Goal: Task Accomplishment & Management: Complete application form

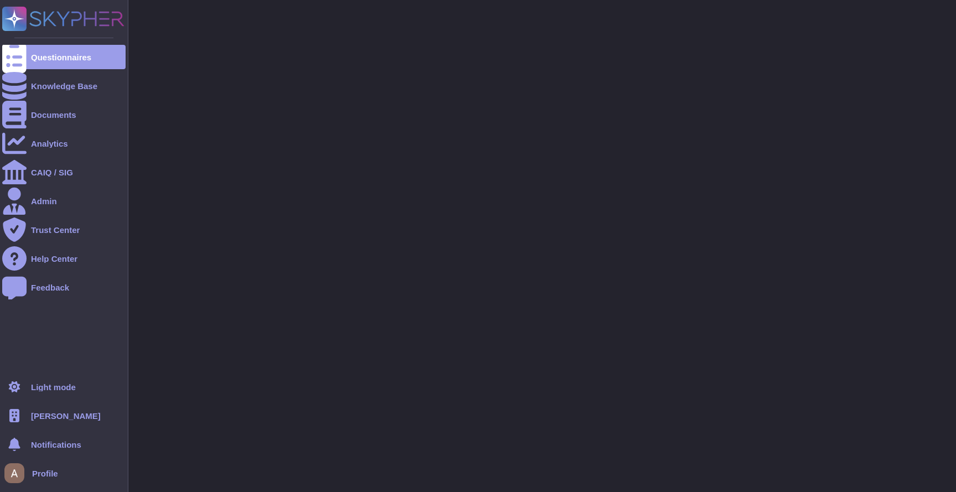
click at [50, 431] on ul "Light mode [PERSON_NAME] Notifications Profile" at bounding box center [63, 429] width 123 height 111
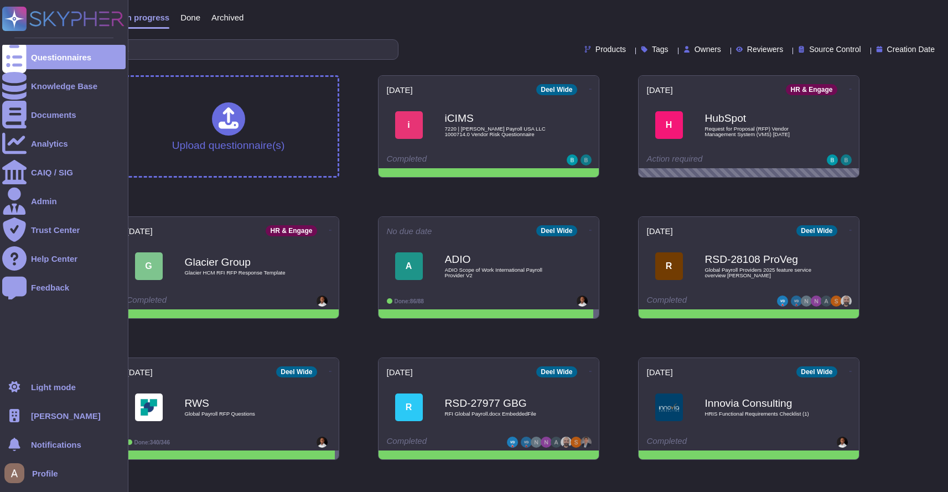
click at [38, 418] on span "[PERSON_NAME]" at bounding box center [66, 416] width 70 height 8
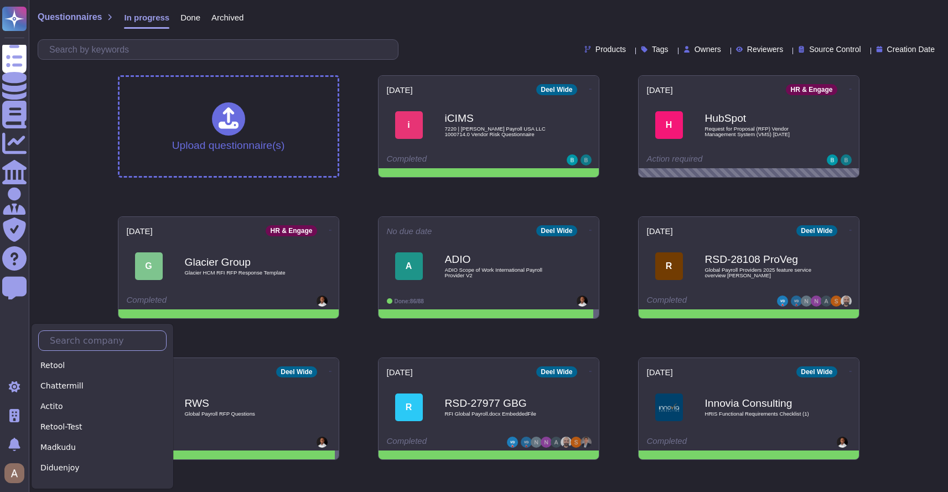
click at [117, 345] on input "text" at bounding box center [105, 340] width 122 height 19
click at [92, 338] on input "text" at bounding box center [105, 340] width 122 height 19
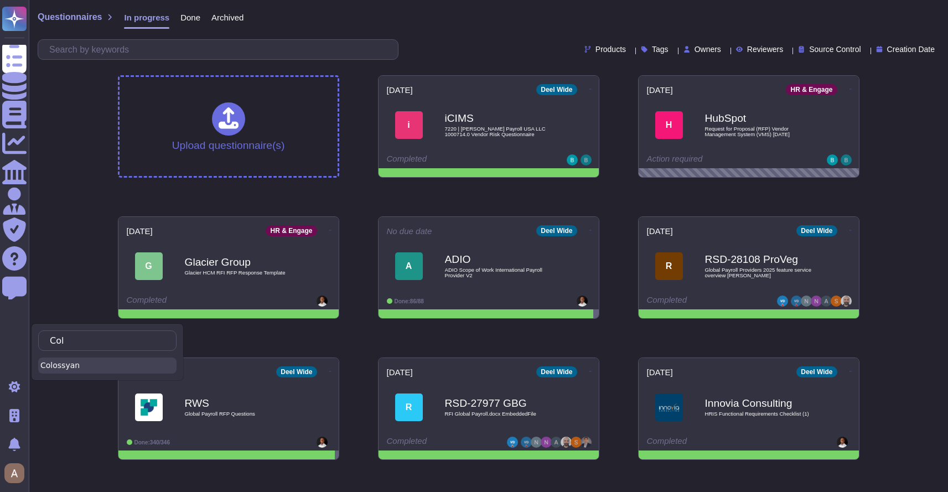
type input "Col"
click at [87, 372] on div "Colossyan" at bounding box center [107, 365] width 138 height 16
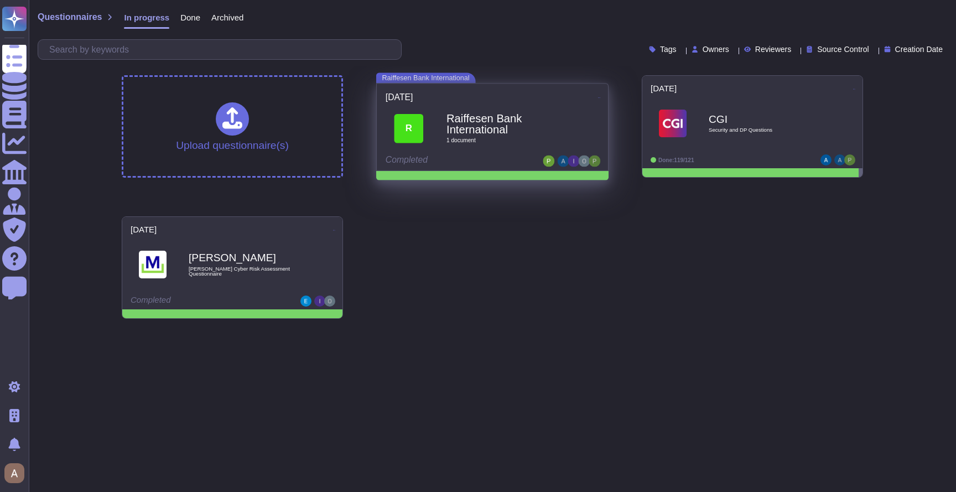
click at [527, 118] on b "Raiffesen Bank International" at bounding box center [504, 124] width 116 height 22
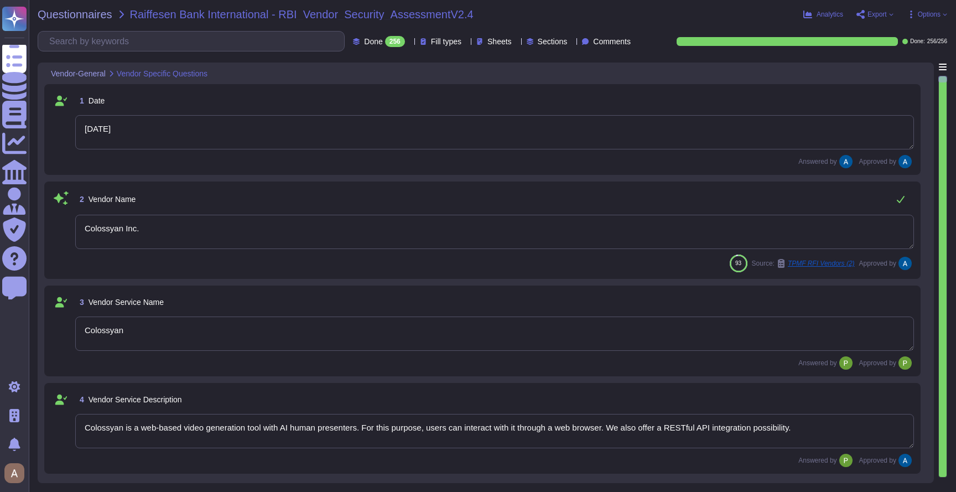
type textarea "[DATE]"
type textarea "Colossyan Inc."
type textarea "Colossyan"
type textarea "Colossyan is a web-based video generation tool with AI human presenters. For th…"
type textarea "[PERSON_NAME]"
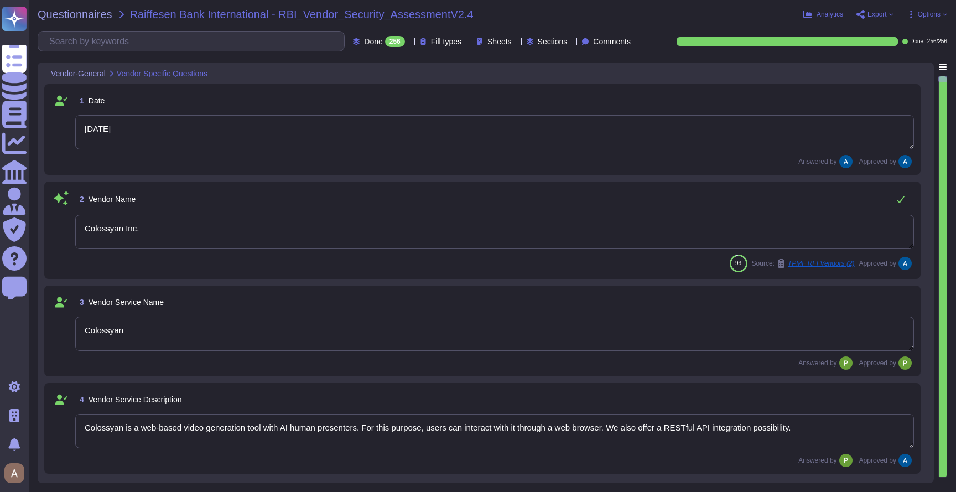
type textarea "[EMAIL_ADDRESS][DOMAIN_NAME]"
type textarea "447903319015"
click at [909, 18] on icon at bounding box center [911, 14] width 9 height 9
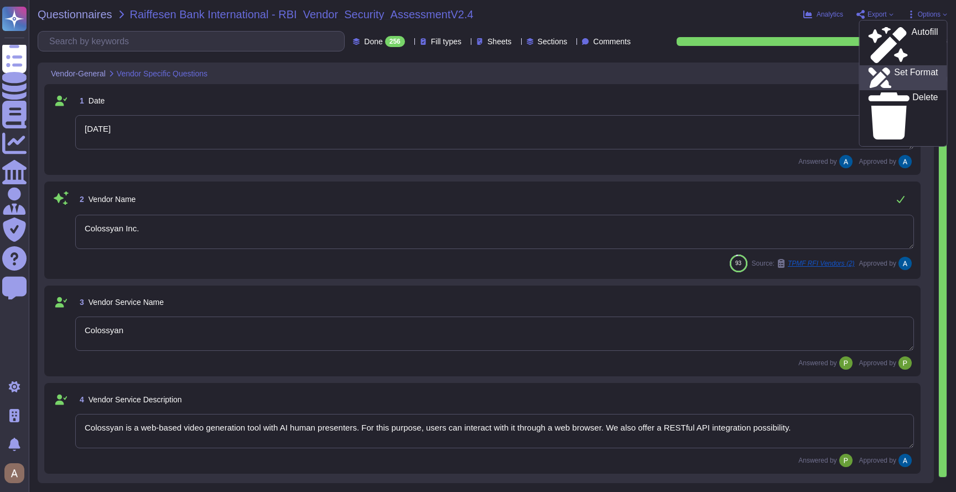
click at [906, 68] on p "Set Format" at bounding box center [916, 78] width 44 height 20
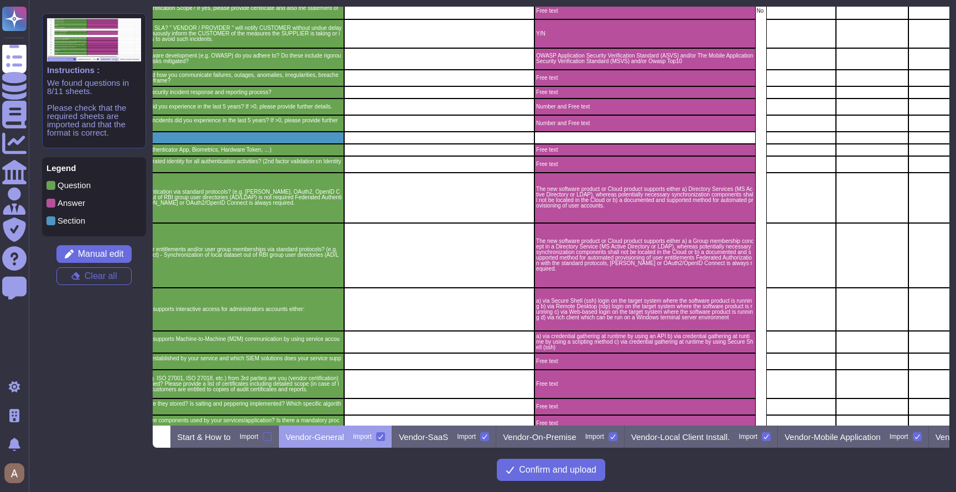
scroll to position [0, 149]
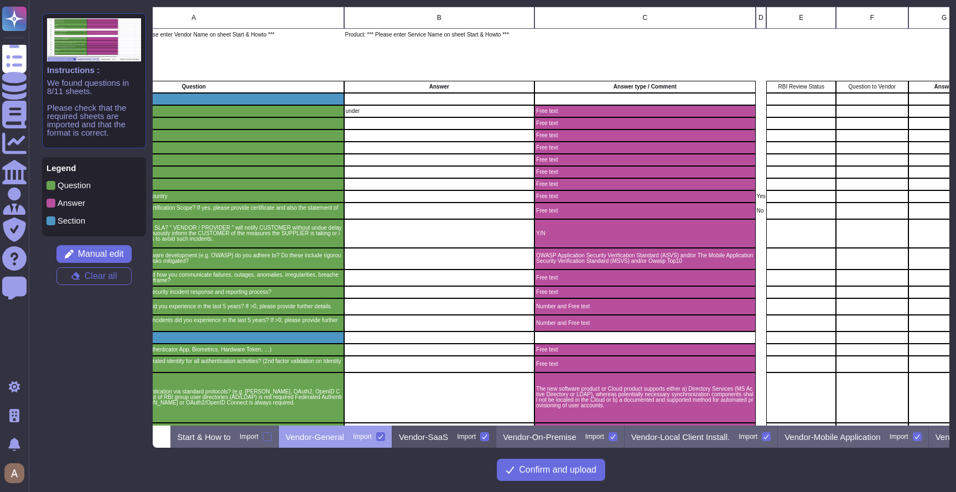
click at [477, 444] on div "Vendor-SaaS Import" at bounding box center [444, 436] width 104 height 22
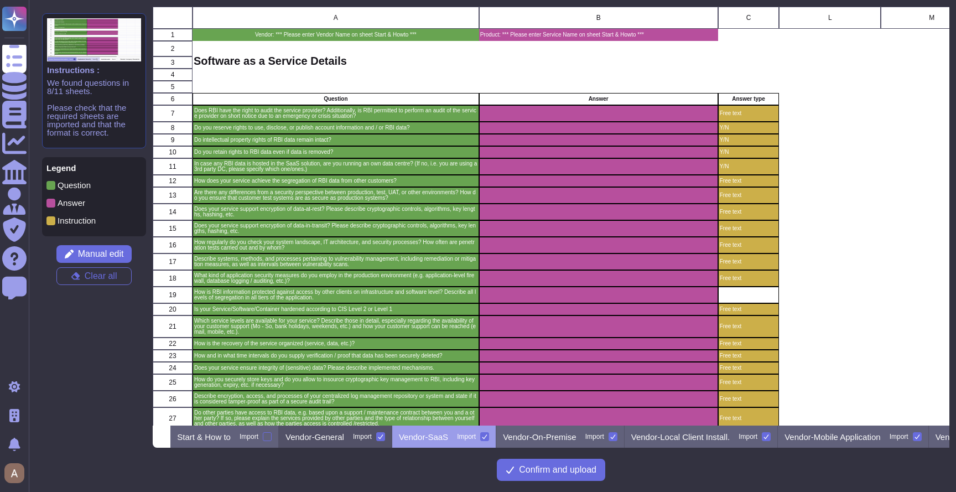
click at [344, 433] on p "Vendor-General" at bounding box center [314, 437] width 59 height 8
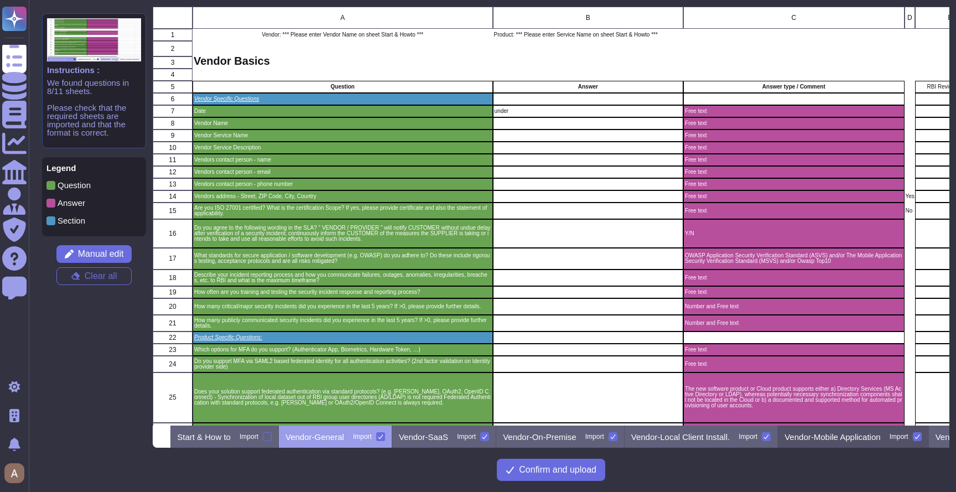
click at [852, 441] on div "Vendor-Mobile Application Import" at bounding box center [853, 436] width 150 height 22
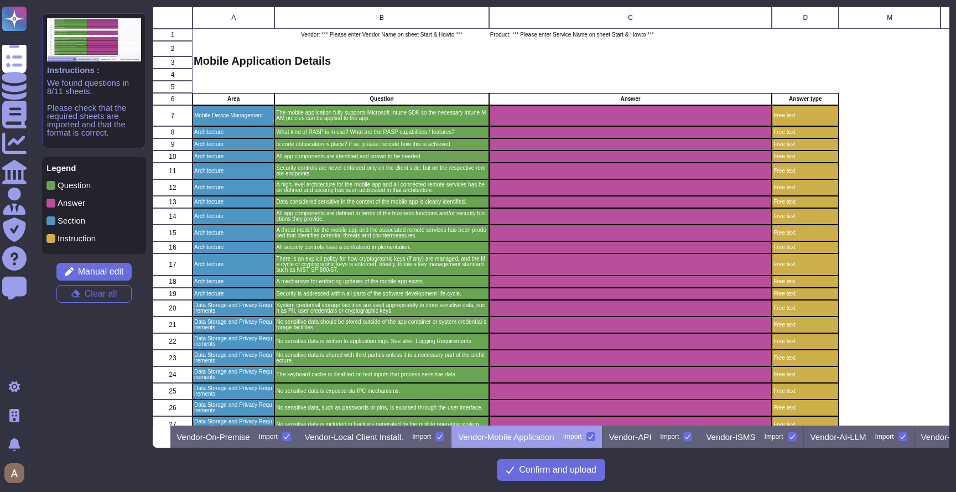
scroll to position [0, 328]
click at [650, 440] on p "Vendor-API" at bounding box center [628, 437] width 43 height 8
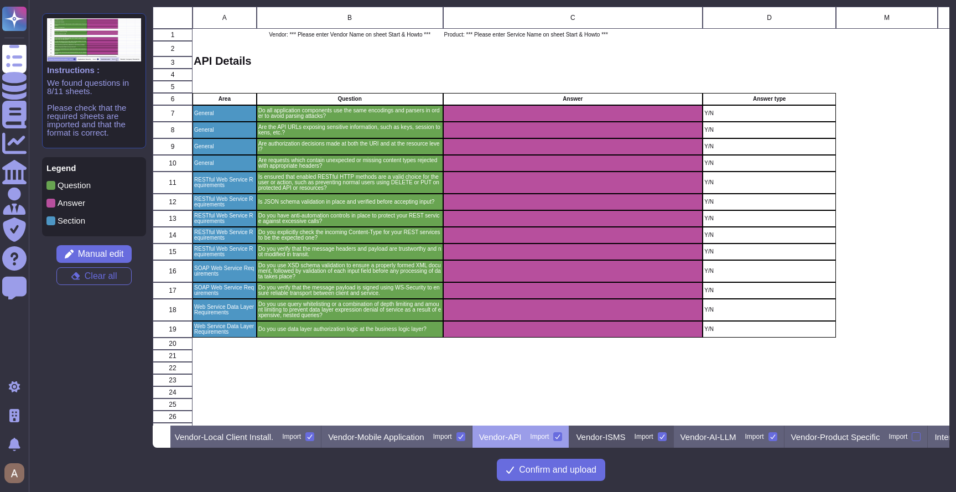
click at [625, 435] on p "Vendor-ISMS" at bounding box center [600, 437] width 49 height 8
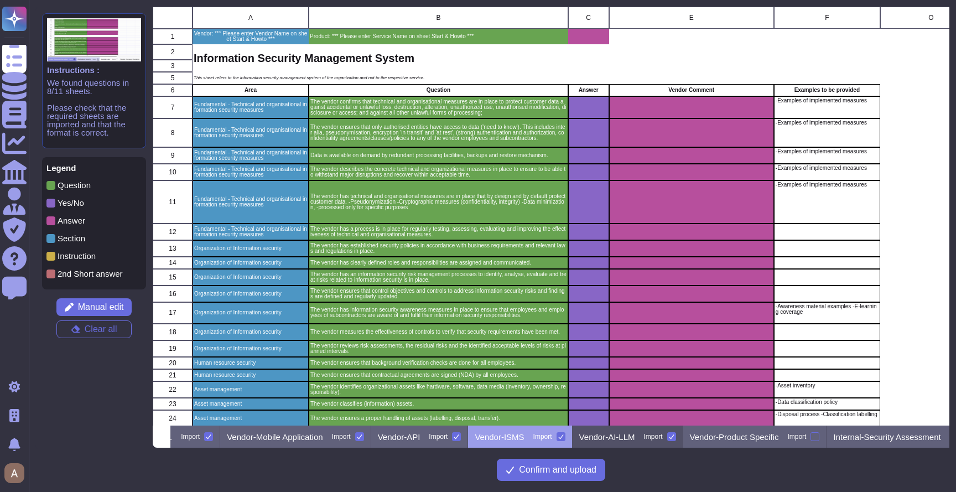
scroll to position [0, 560]
click at [653, 442] on div "Vendor-AI-LLM Import" at bounding box center [625, 436] width 111 height 22
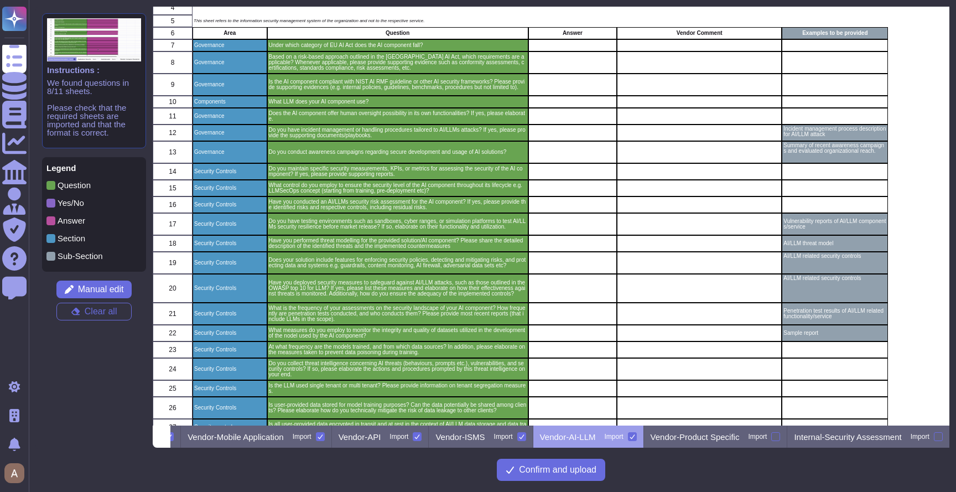
scroll to position [0, 0]
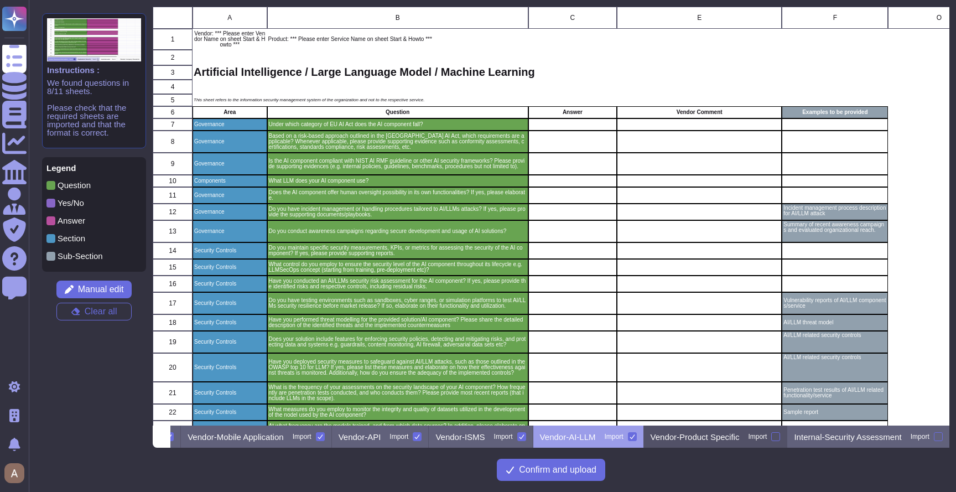
click at [680, 433] on p "Vendor-Product Specific" at bounding box center [695, 437] width 89 height 8
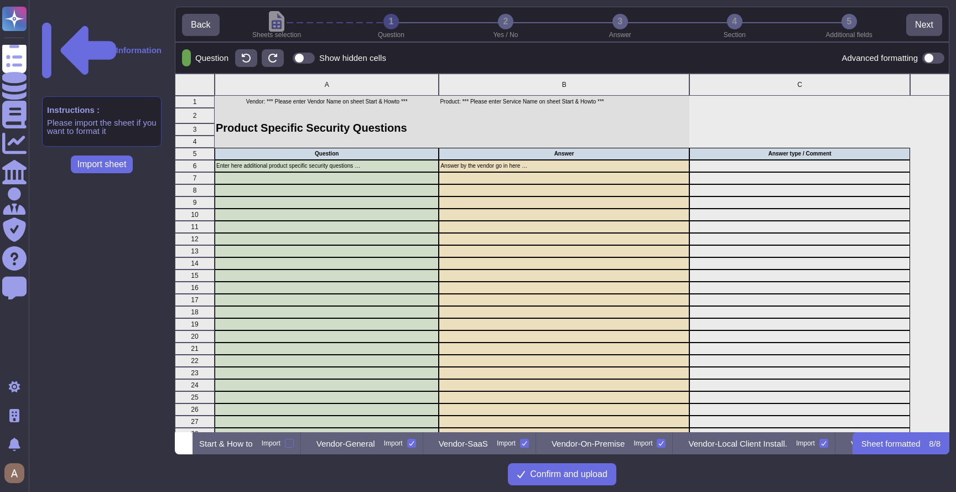
scroll to position [350, 766]
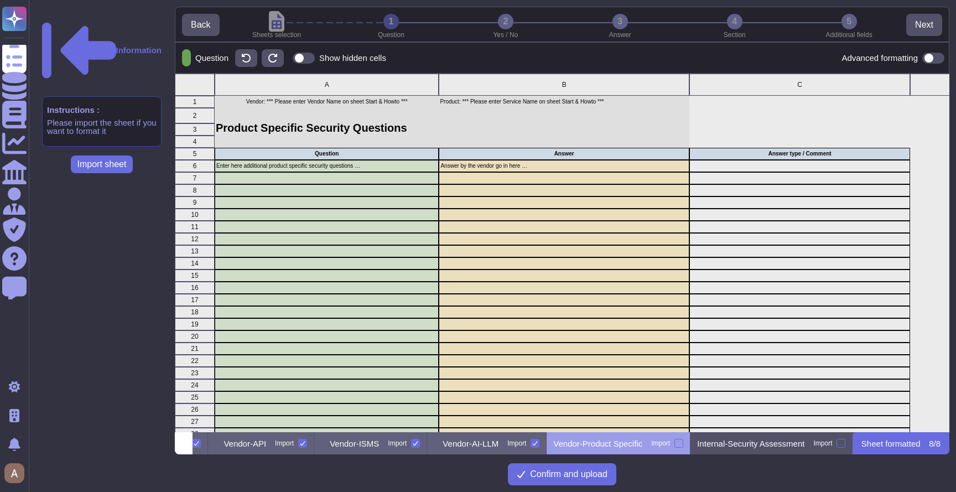
click at [764, 441] on p "Internal-Security Assessment" at bounding box center [750, 443] width 107 height 8
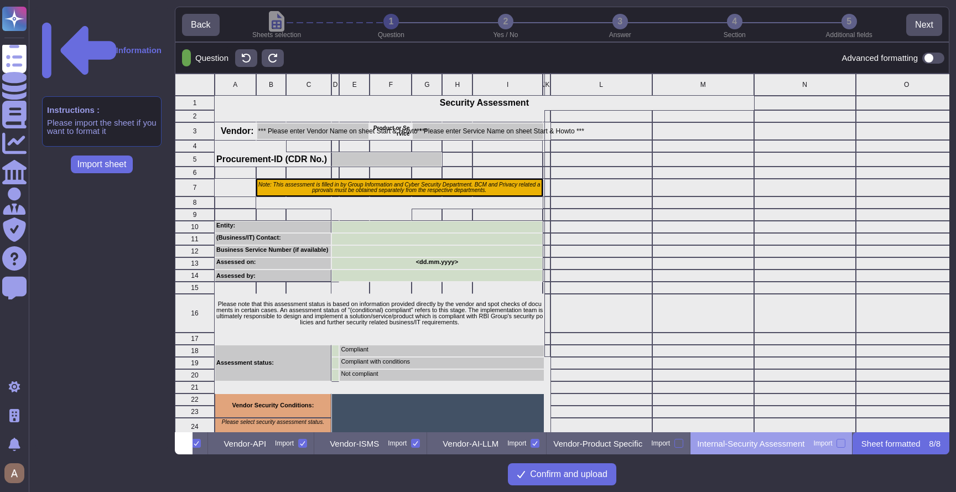
scroll to position [0, 940]
click at [759, 443] on p "Internal-Security Assessment" at bounding box center [750, 443] width 107 height 8
click at [443, 446] on p "Vendor-AI-LLM" at bounding box center [471, 443] width 56 height 8
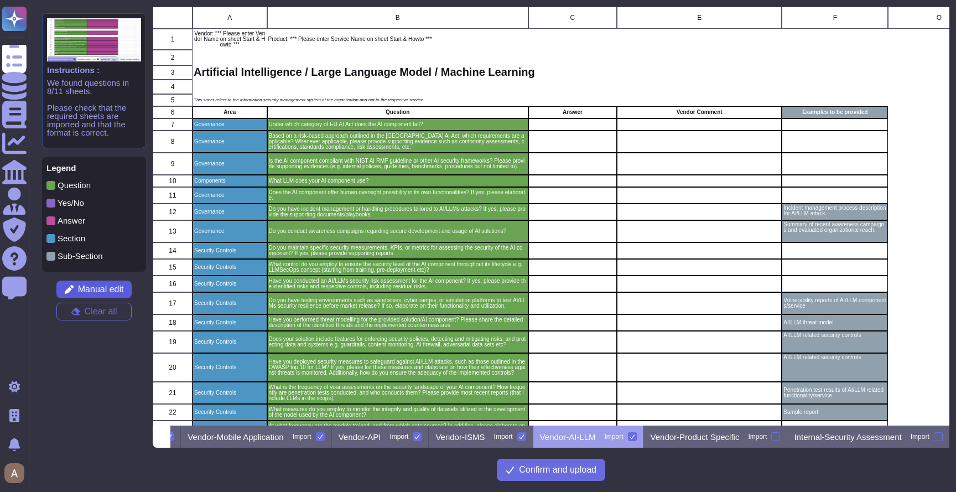
scroll to position [0, 625]
click at [112, 291] on span "Manual edit" at bounding box center [101, 289] width 46 height 9
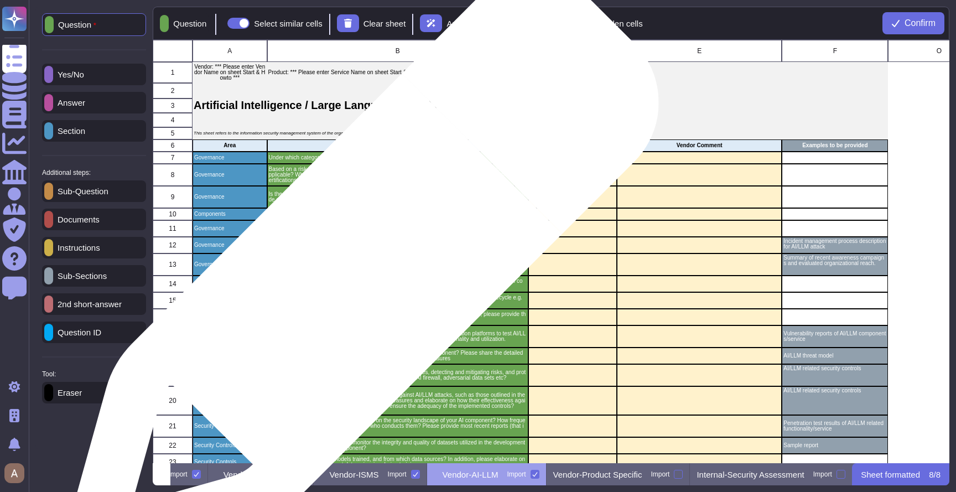
scroll to position [0, 841]
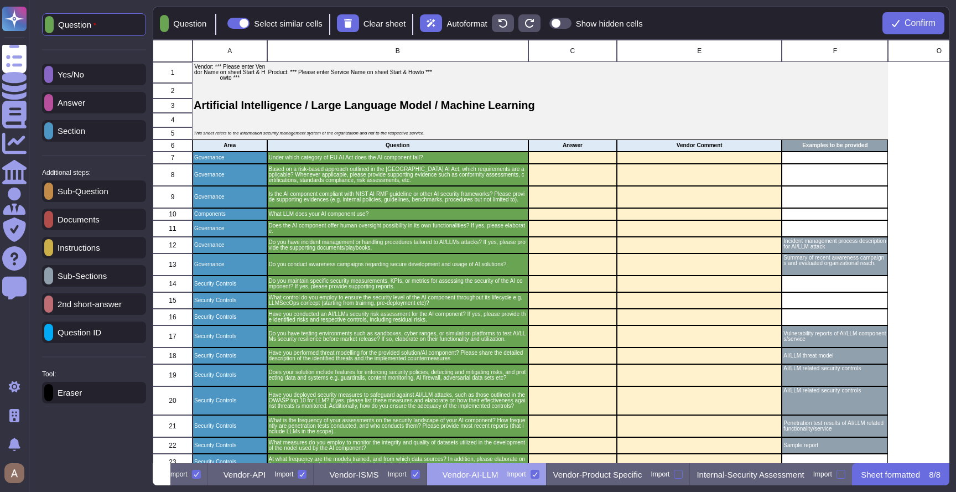
click at [93, 108] on div "Answer" at bounding box center [94, 103] width 104 height 22
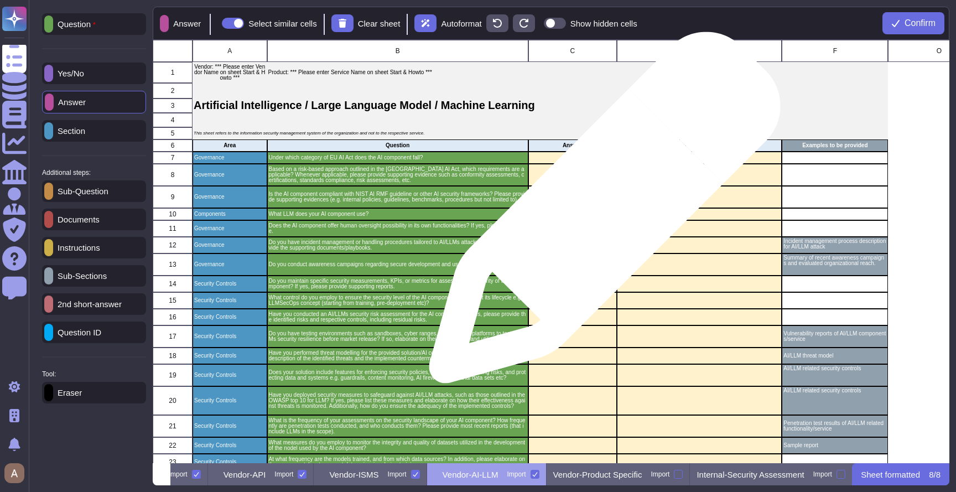
click at [597, 210] on div "grid" at bounding box center [572, 214] width 89 height 12
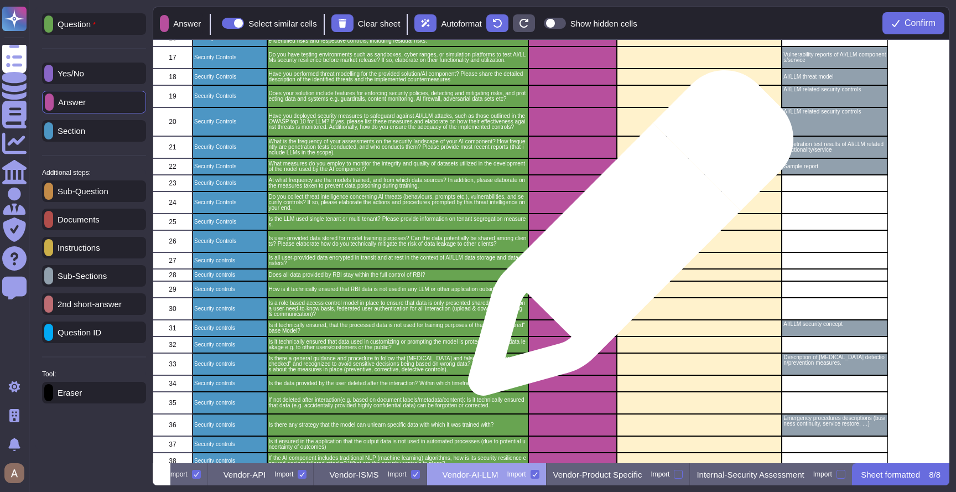
scroll to position [327, 0]
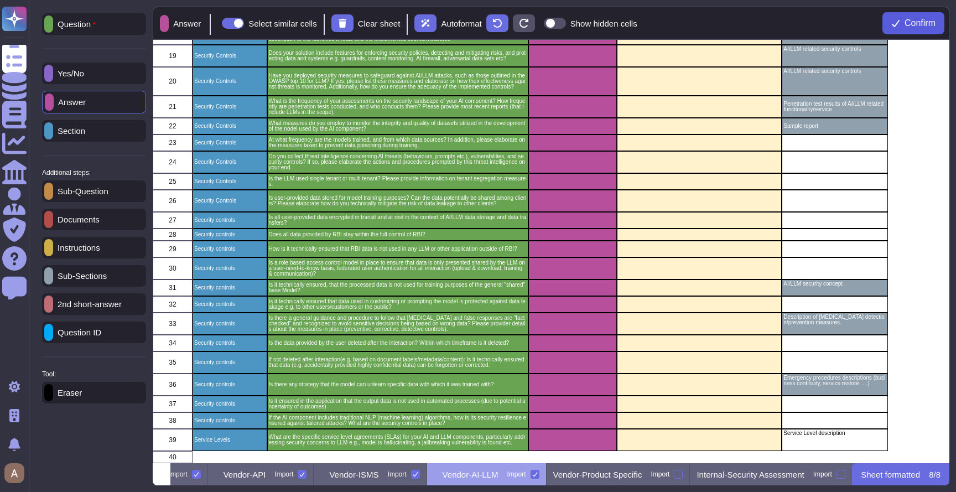
click at [929, 19] on span "Confirm" at bounding box center [919, 23] width 31 height 9
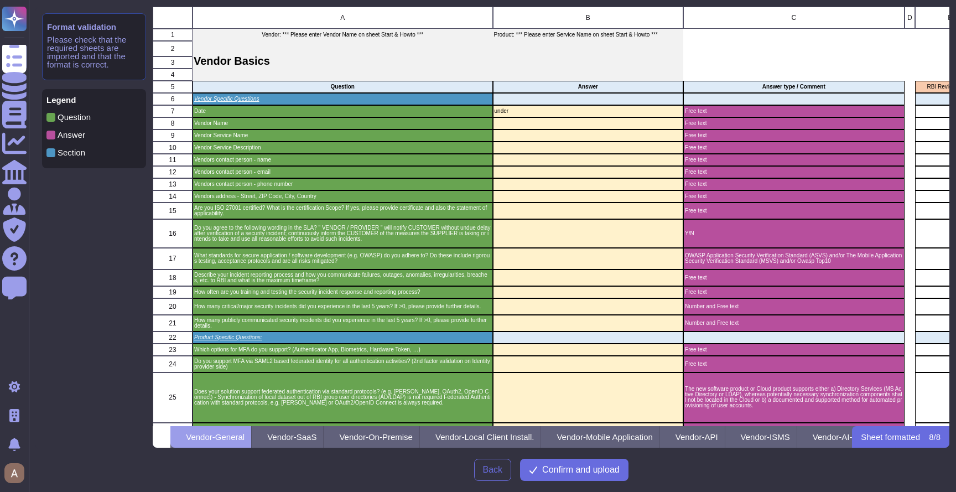
scroll to position [411, 788]
click at [413, 433] on p "Vendor-On-Premise" at bounding box center [376, 437] width 74 height 8
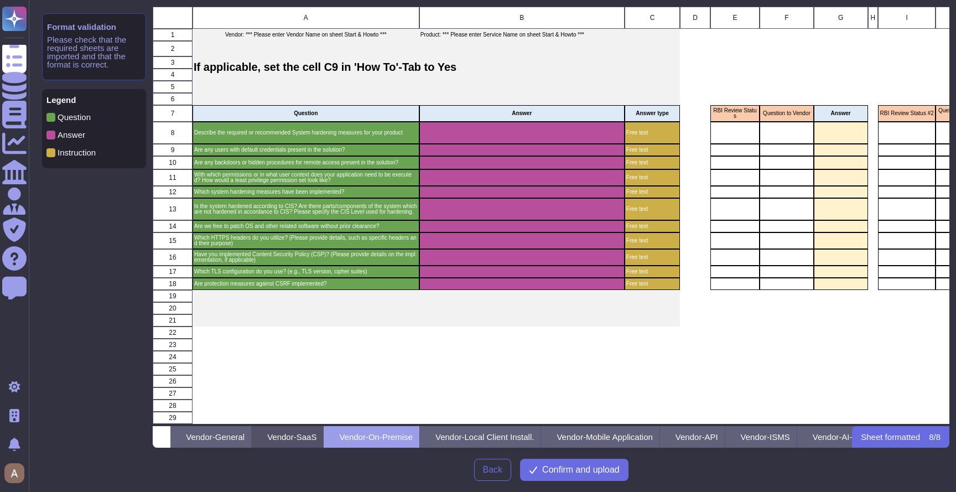
click at [316, 436] on p "Vendor-SaaS" at bounding box center [291, 437] width 49 height 8
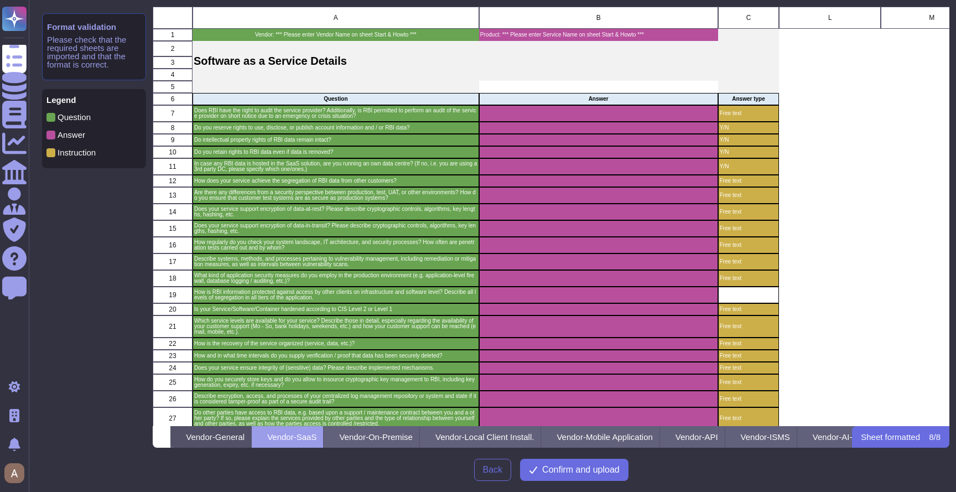
click at [234, 440] on p "Vendor-General" at bounding box center [215, 437] width 59 height 8
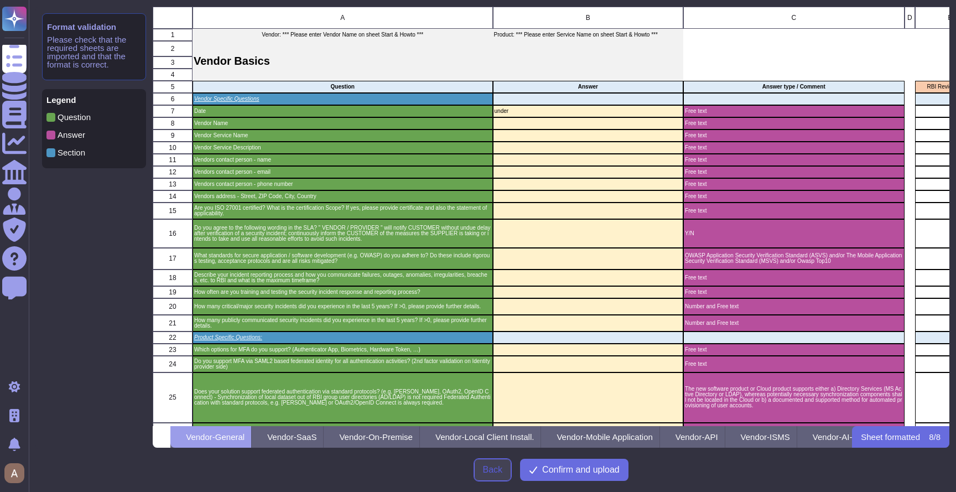
click at [486, 469] on span "Back" at bounding box center [493, 469] width 20 height 9
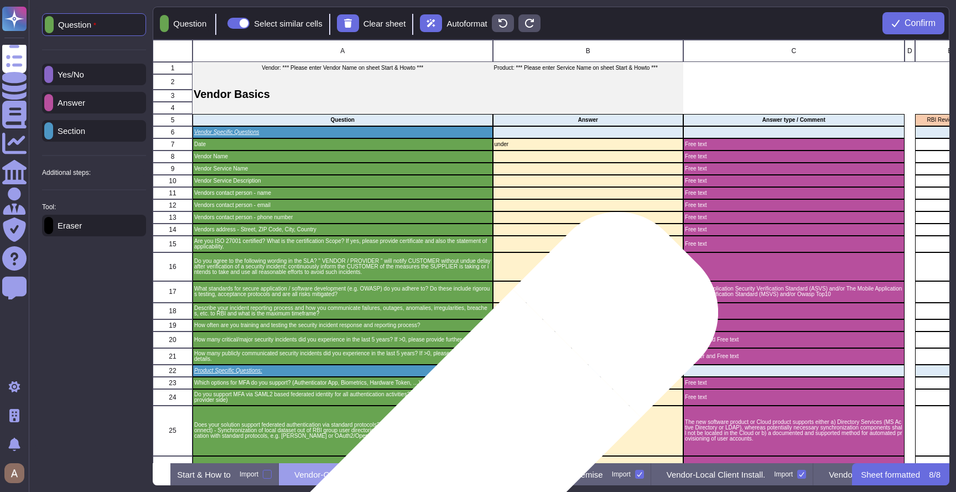
scroll to position [415, 788]
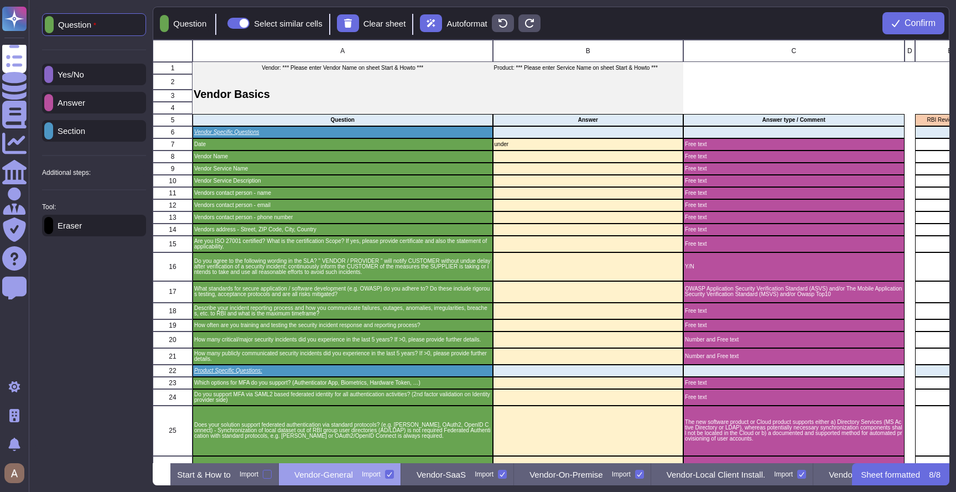
click at [103, 106] on div "Answer" at bounding box center [94, 103] width 104 height 22
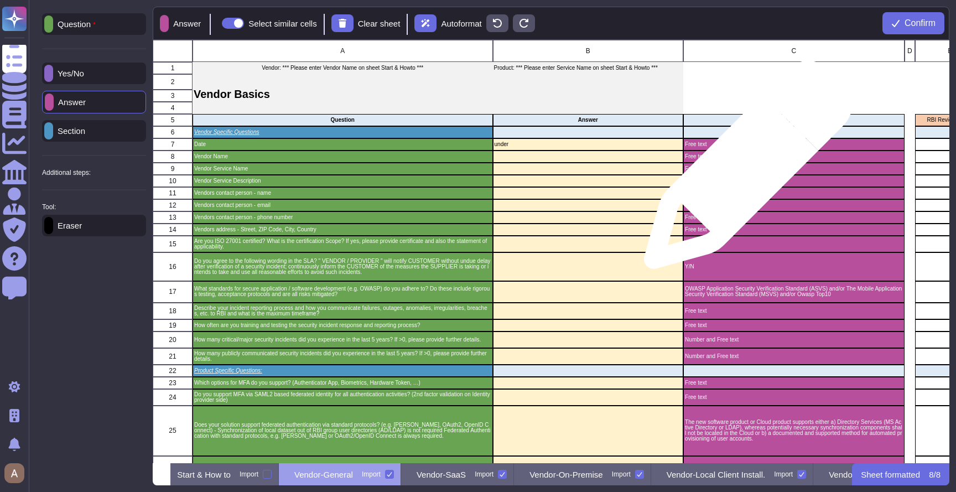
click at [743, 170] on p "Free text" at bounding box center [793, 169] width 217 height 6
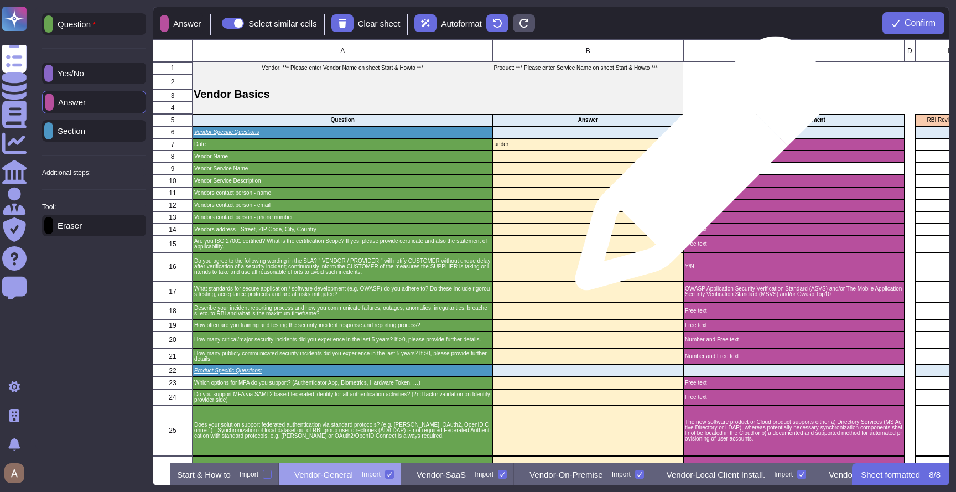
click at [698, 170] on p "Free text" at bounding box center [793, 169] width 217 height 6
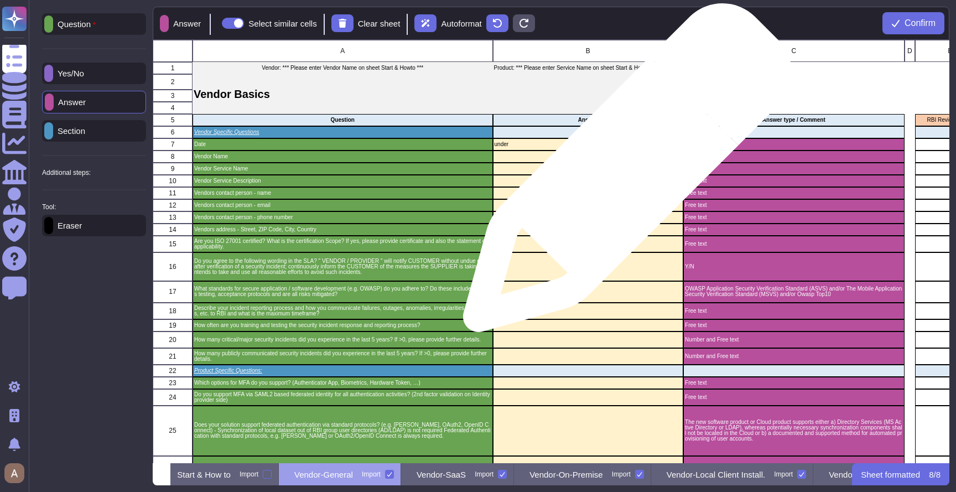
click at [629, 171] on div "grid" at bounding box center [588, 169] width 191 height 12
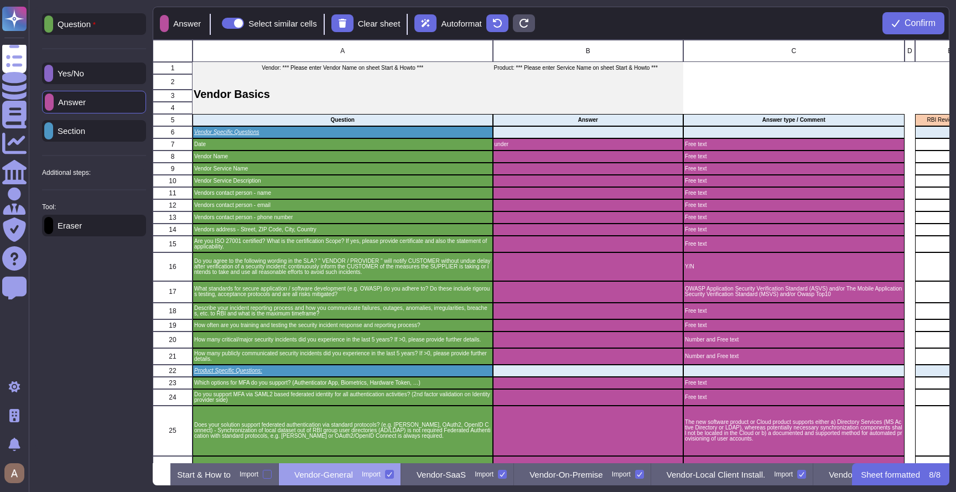
click at [79, 230] on p "Eraser" at bounding box center [67, 225] width 29 height 8
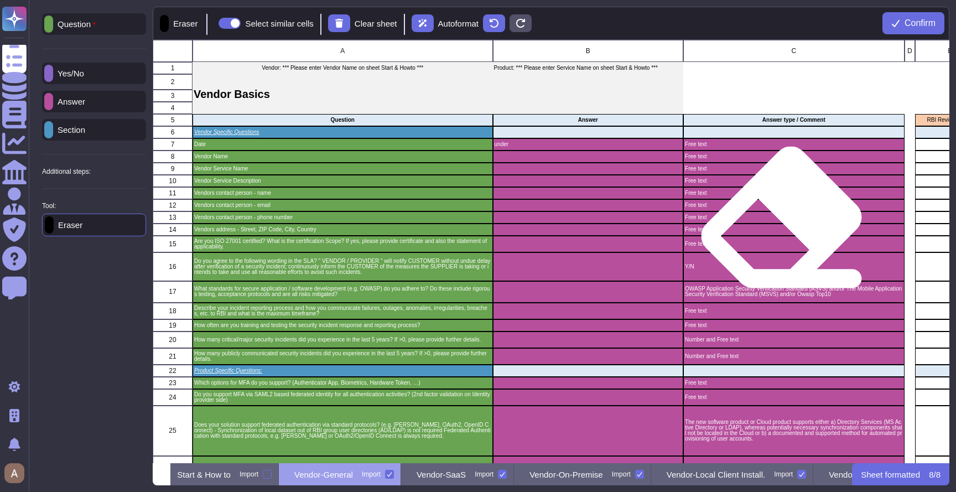
click at [782, 227] on p "Free text" at bounding box center [793, 230] width 217 height 6
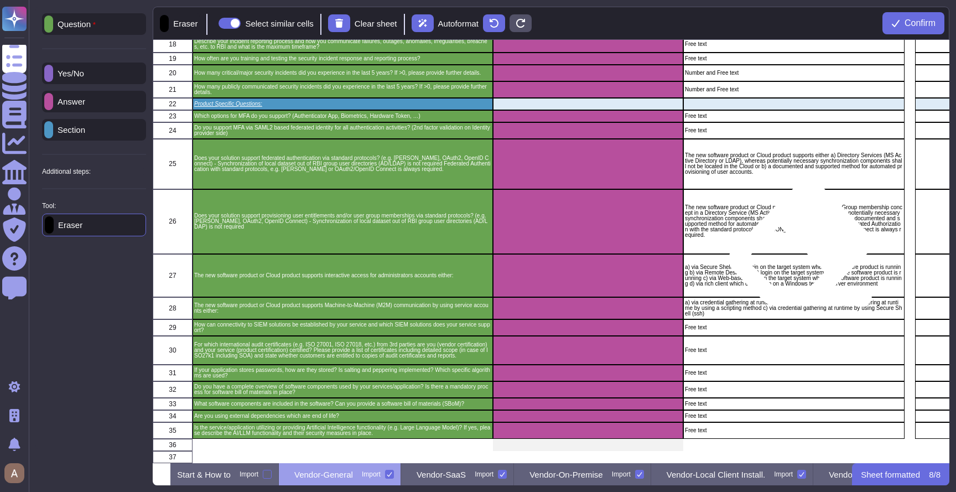
scroll to position [0, 0]
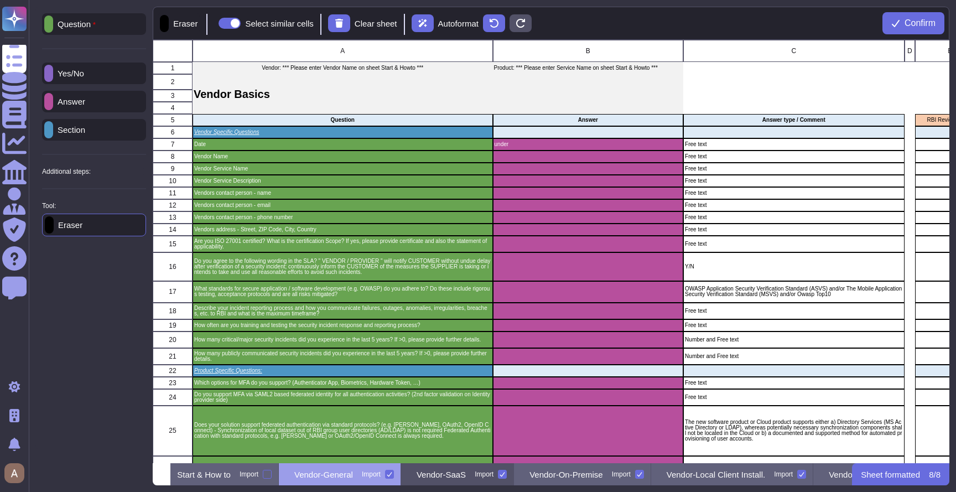
click at [467, 474] on div "Vendor-SaaS Import" at bounding box center [457, 474] width 113 height 22
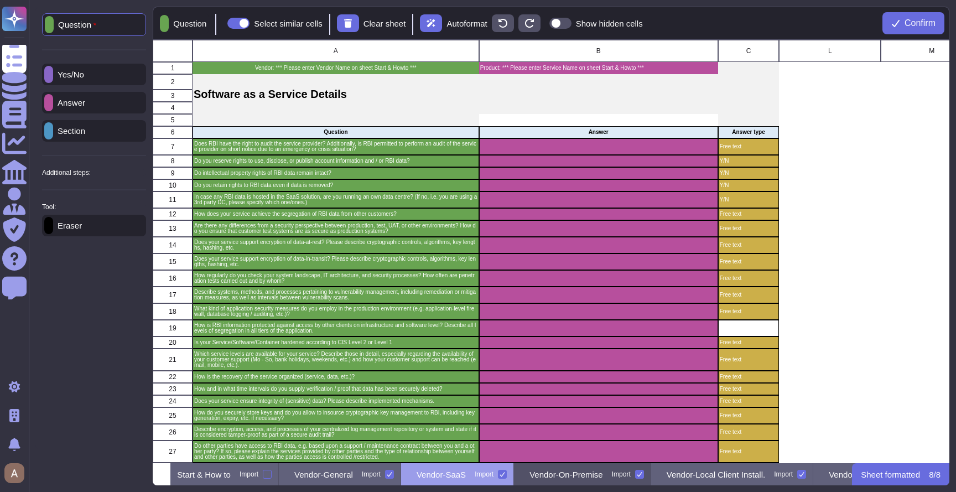
click at [603, 471] on p "Vendor-On-Premise" at bounding box center [566, 474] width 74 height 8
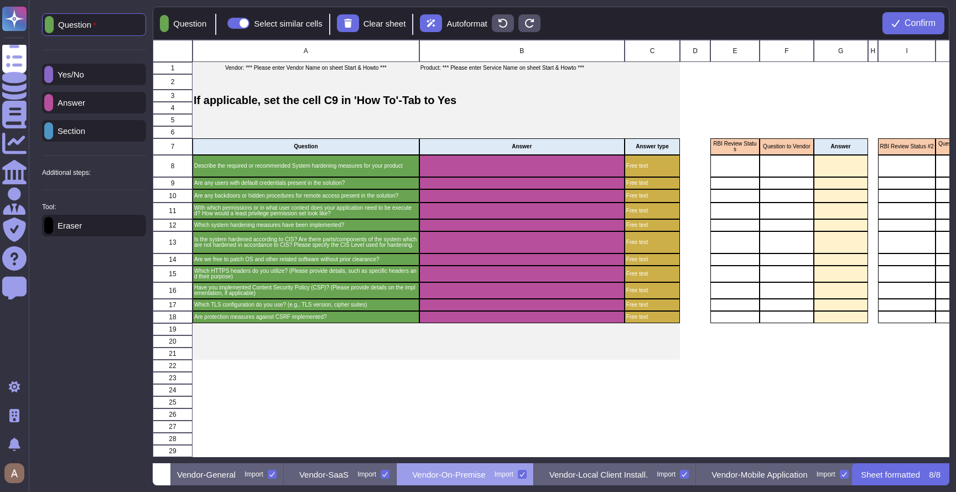
scroll to position [0, 121]
drag, startPoint x: 267, startPoint y: 479, endPoint x: 279, endPoint y: 473, distance: 13.6
click at [267, 479] on div "Vendor-General Import" at bounding box center [219, 474] width 122 height 22
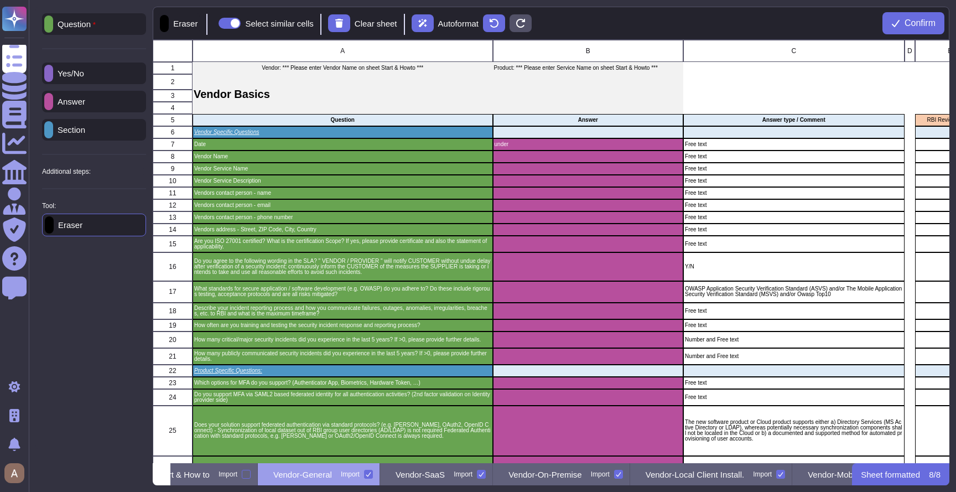
scroll to position [0, 0]
click at [87, 173] on p "Additional steps:" at bounding box center [66, 171] width 49 height 7
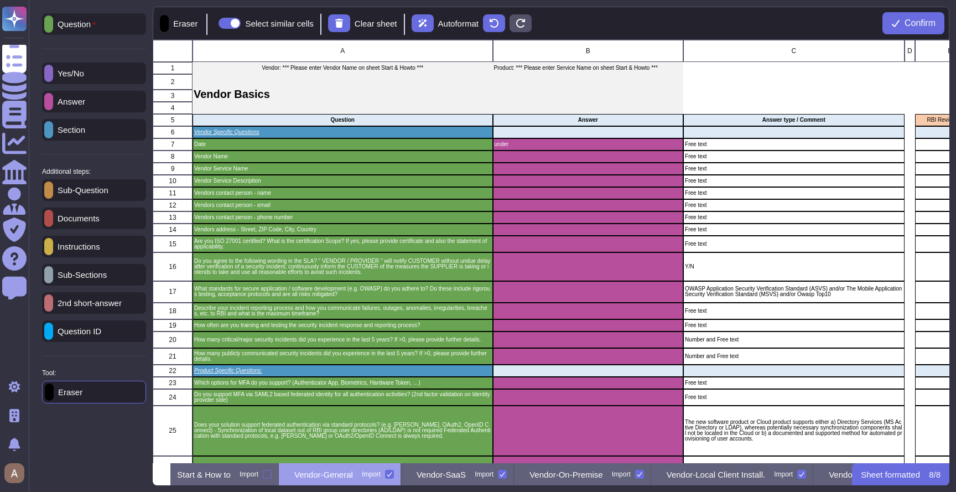
click at [86, 256] on div "Instructions" at bounding box center [94, 247] width 104 height 22
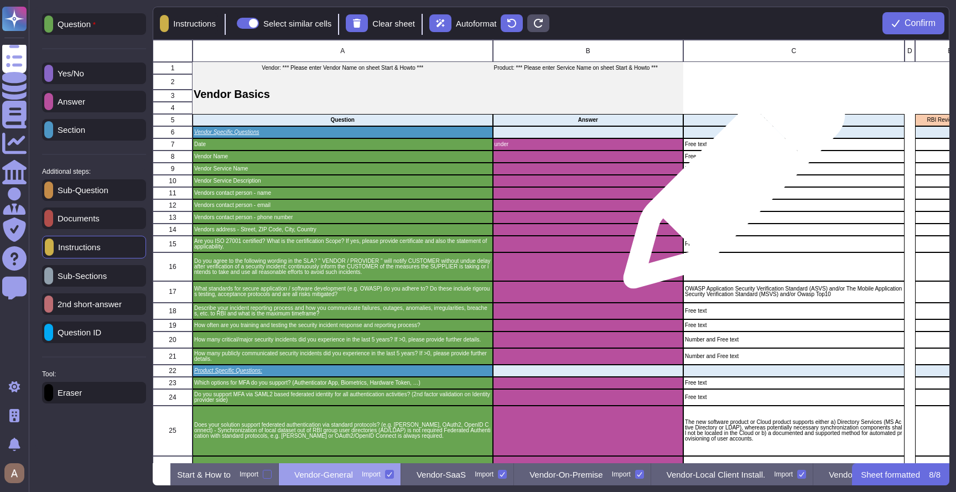
click at [762, 179] on p "Free text" at bounding box center [793, 181] width 217 height 6
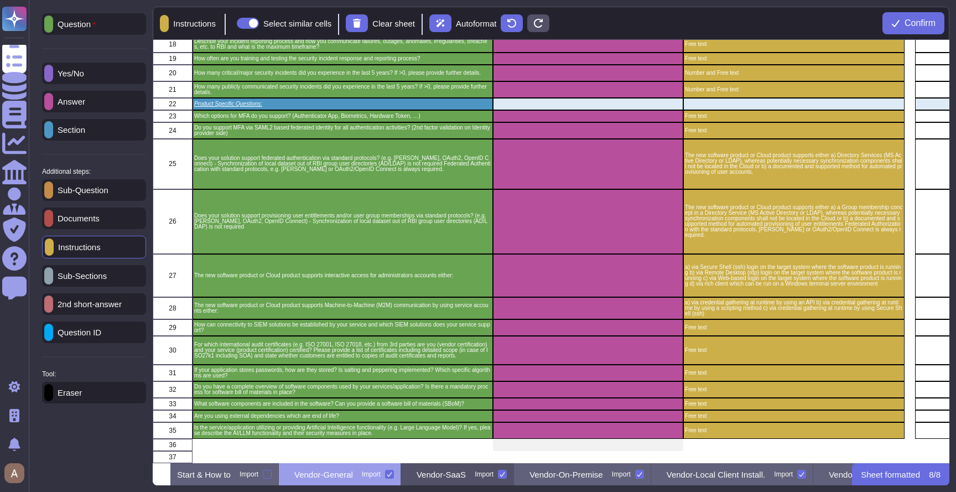
click at [466, 474] on p "Vendor-SaaS" at bounding box center [441, 474] width 49 height 8
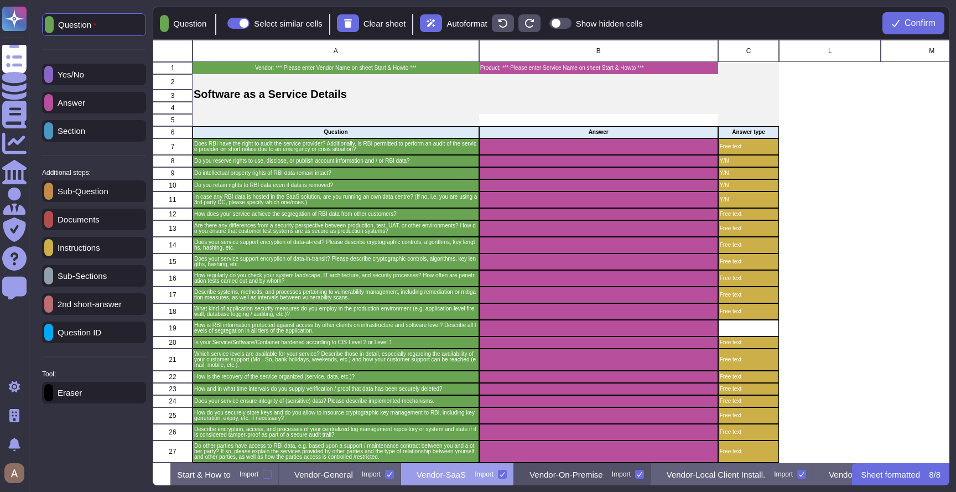
click at [603, 476] on p "Vendor-On-Premise" at bounding box center [566, 474] width 74 height 8
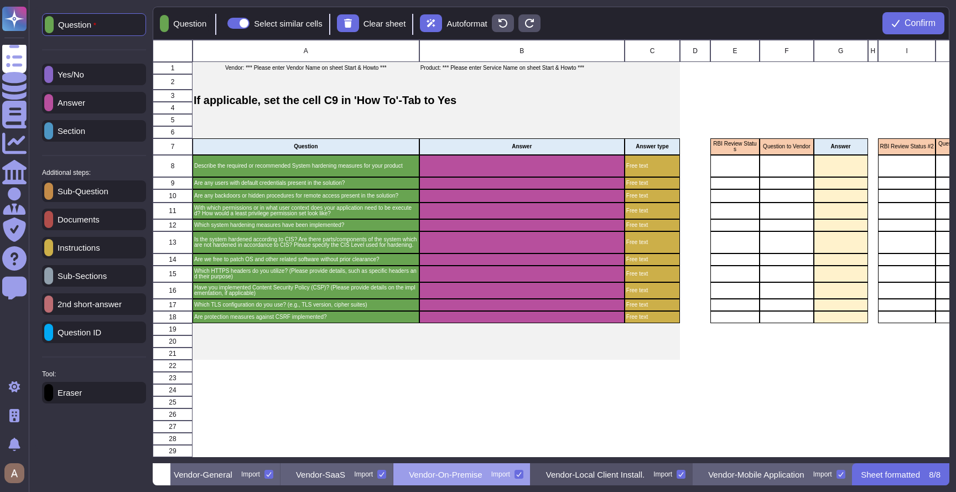
click at [644, 473] on p "Vendor-Local Client Install." at bounding box center [595, 474] width 98 height 8
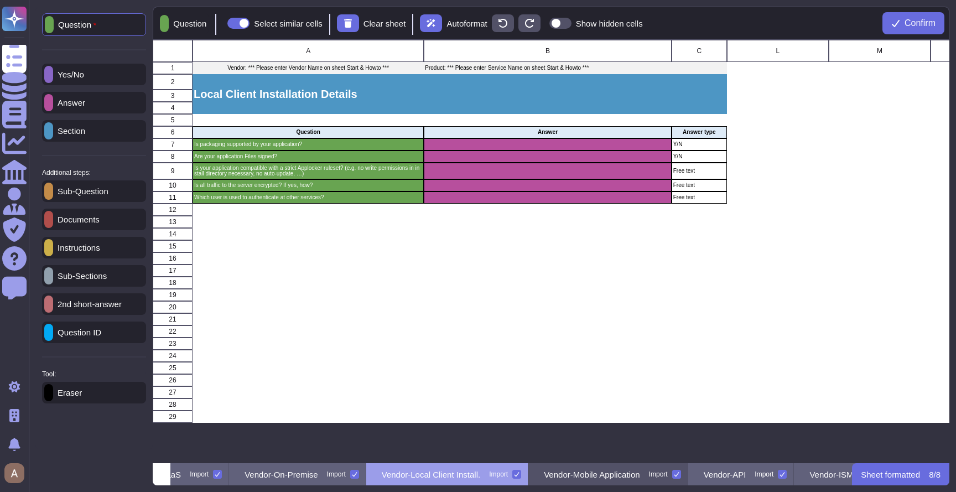
click at [639, 470] on p "Vendor-Mobile Application" at bounding box center [592, 474] width 96 height 8
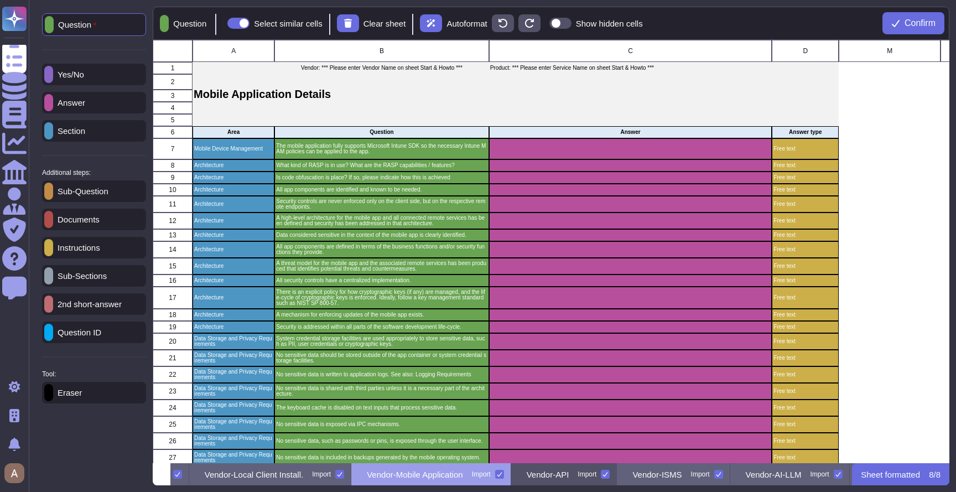
click at [569, 477] on p "Vendor-API" at bounding box center [548, 474] width 43 height 8
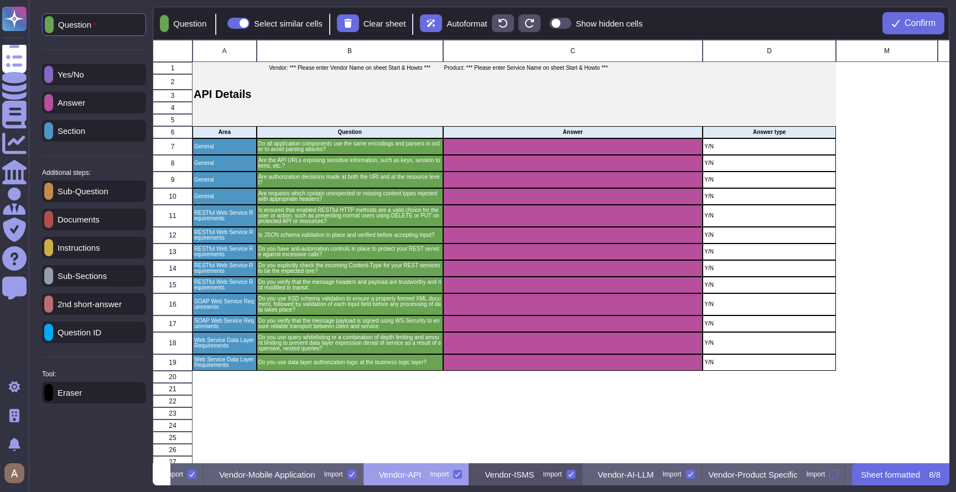
click at [534, 470] on p "Vendor-ISMS" at bounding box center [509, 474] width 49 height 8
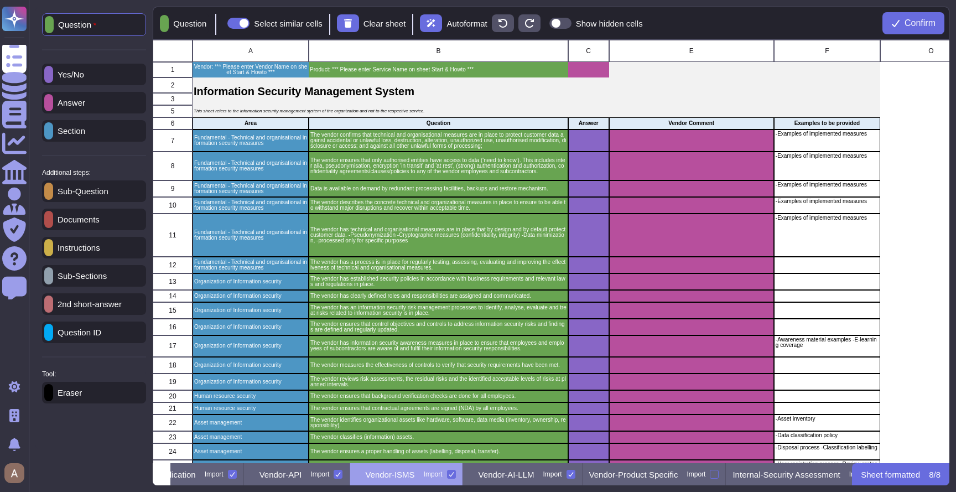
scroll to position [0, 732]
click at [532, 474] on p "Vendor-AI-LLM" at bounding box center [504, 474] width 56 height 8
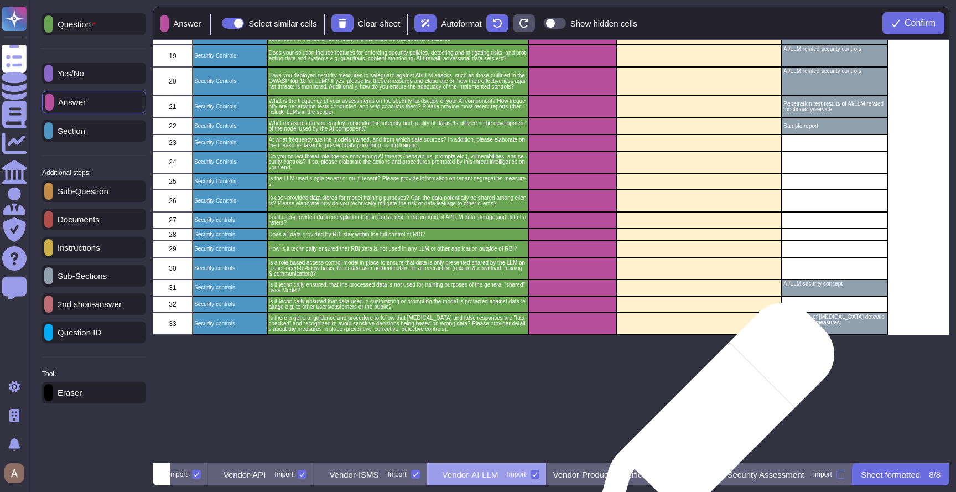
scroll to position [0, 0]
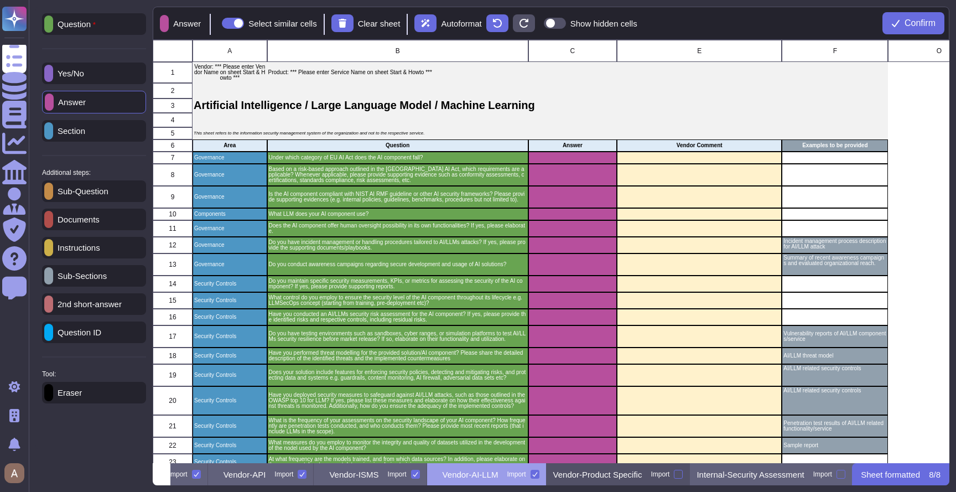
click at [642, 474] on p "Vendor-Product Specific" at bounding box center [597, 474] width 89 height 8
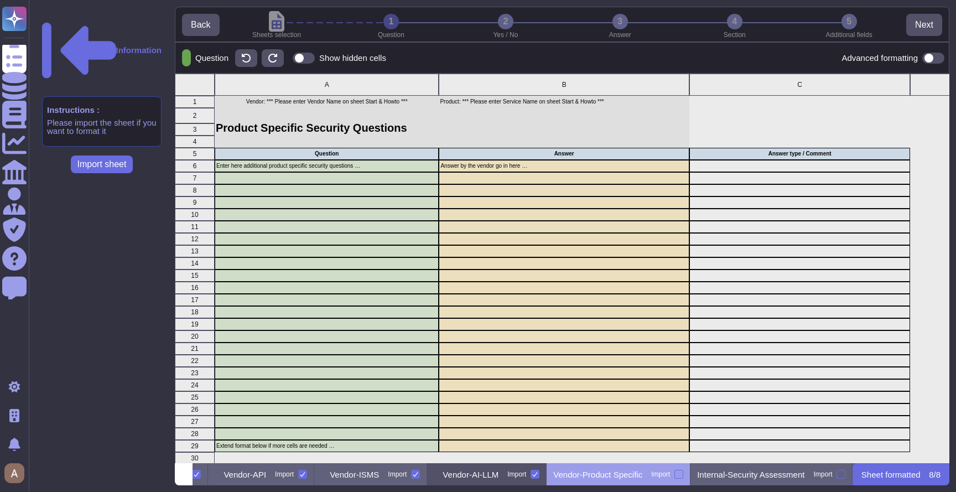
scroll to position [0, 899]
click at [357, 468] on div "Vendor-ISMS Import" at bounding box center [370, 474] width 113 height 22
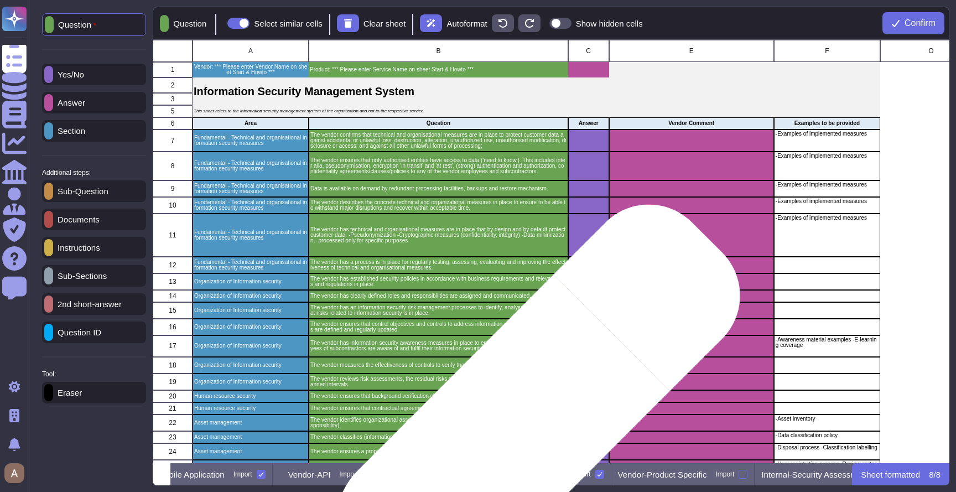
scroll to position [0, 711]
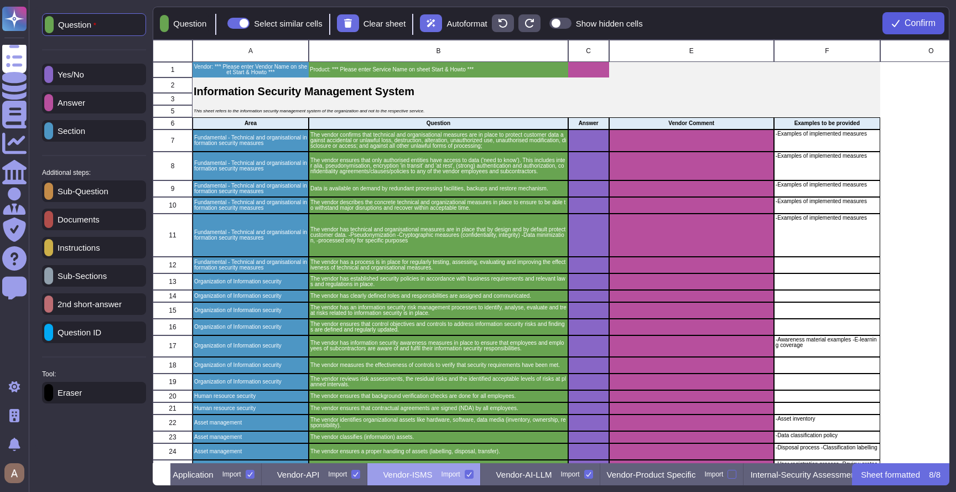
click at [920, 24] on span "Confirm" at bounding box center [919, 23] width 31 height 9
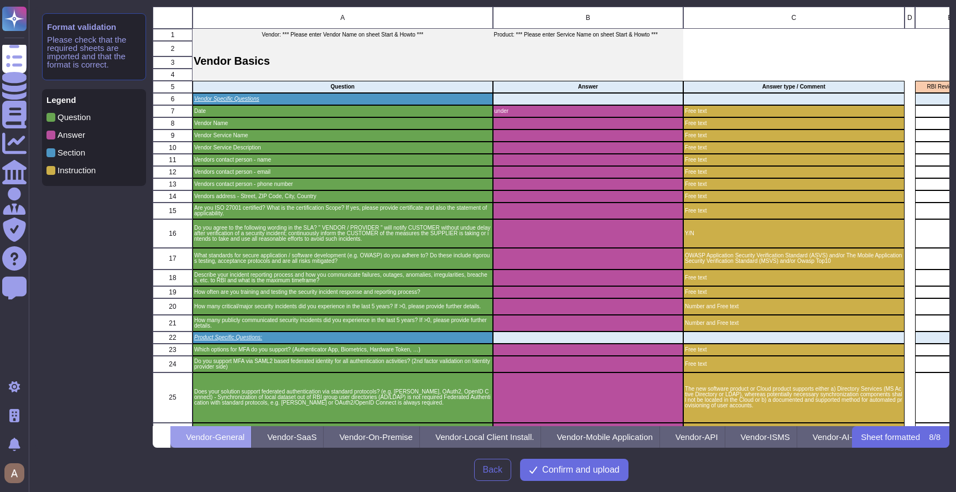
scroll to position [411, 788]
click at [611, 466] on span "Confirm and upload" at bounding box center [580, 469] width 77 height 9
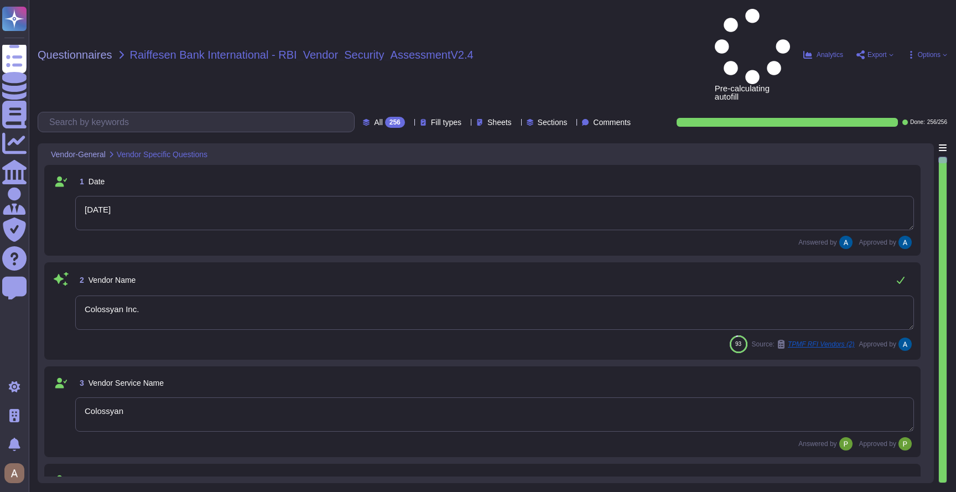
type textarea "[DATE]"
type textarea "Colossyan Inc."
type textarea "Colossyan"
type textarea "Colossyan is a web-based video generation tool with AI human presenters. For th…"
type textarea "[PERSON_NAME]"
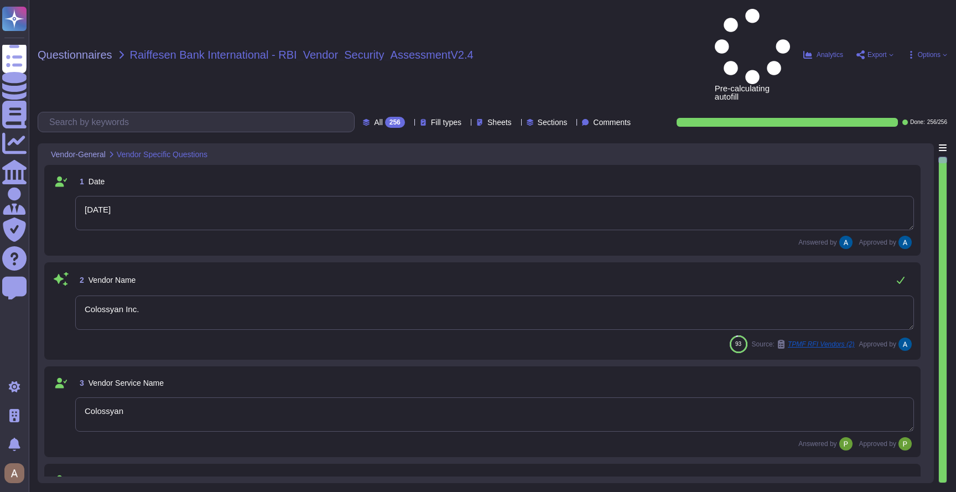
type textarea "[EMAIL_ADDRESS][DOMAIN_NAME]"
type textarea "447903319015"
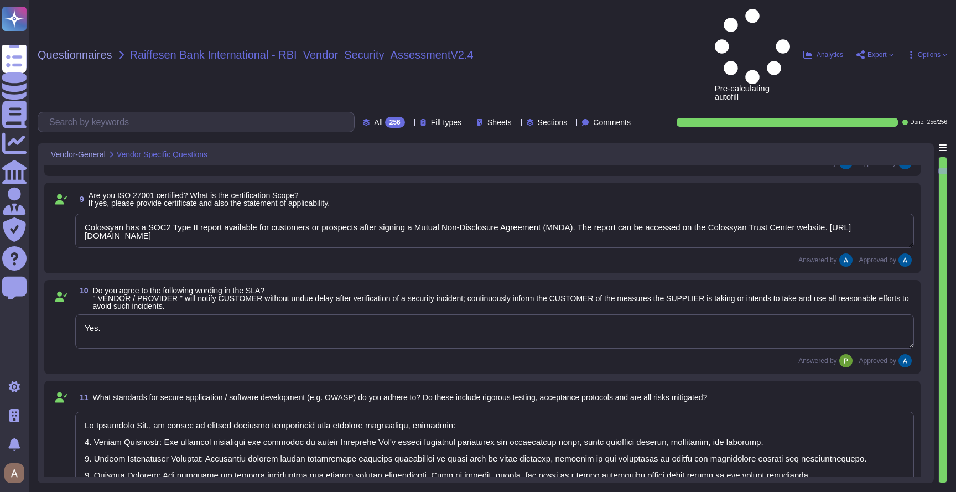
type textarea "Colossyan, Inc [STREET_ADDRESS][US_STATE]"
type textarea "Colossyan has a SOC2 Type II report available for customers or prospects after …"
type textarea "Yes."
type textarea "At Colossyan Inc., we adhere to several software development best practice guid…"
type textarea "Our incident reporting process is structured to ensure prompt communication and…"
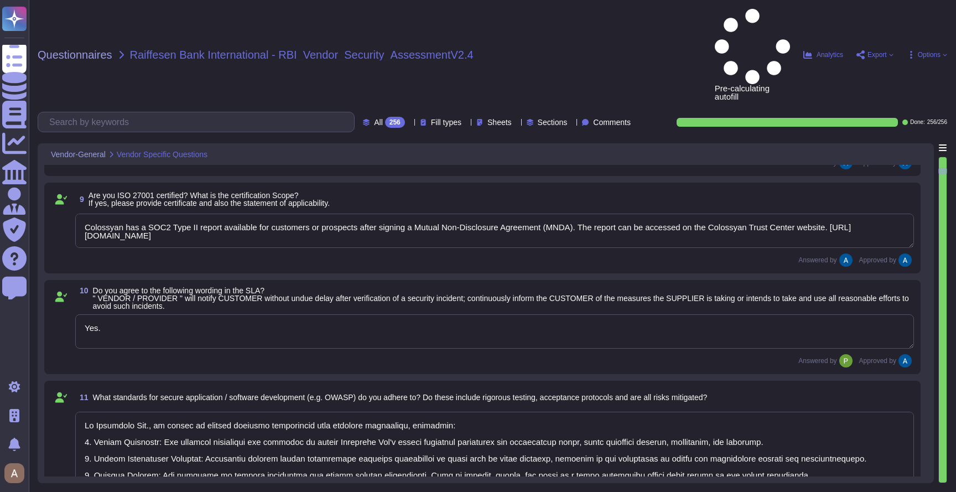
type textarea "All employees receive security awareness training at least once a year, and sof…"
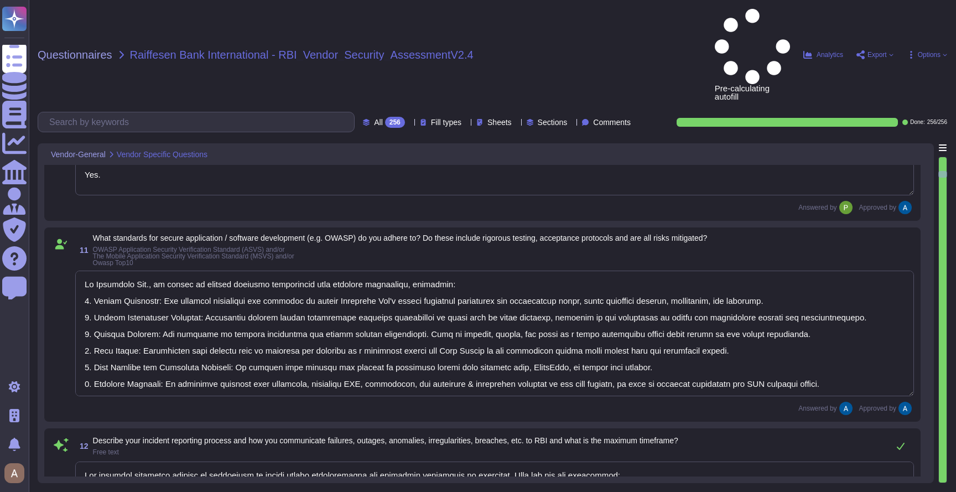
type textarea "Colossyan does not have any major incidents in the past. The status of incident…"
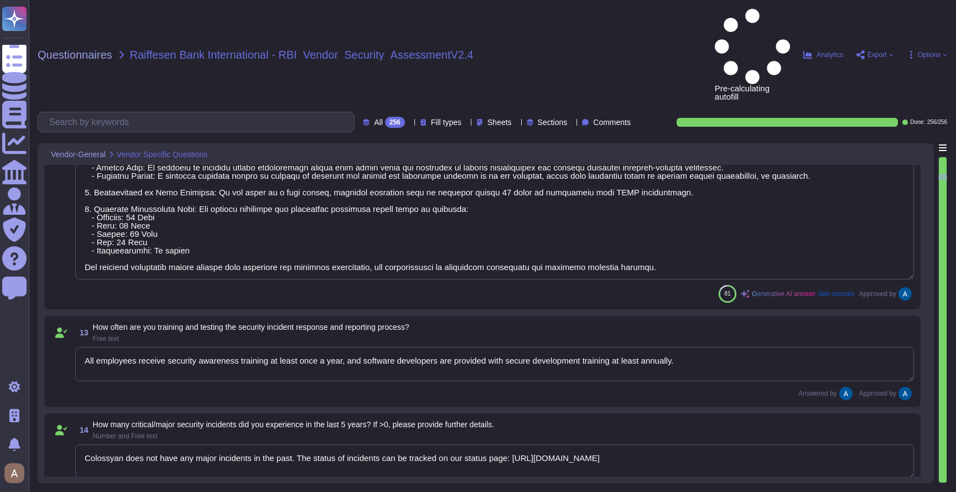
type textarea "Colossyan does not have any major incidents in the past. The status of incident…"
type textarea "Yes. We support both email+password authentication, as well as SSO, with Azure …"
type textarea "Yes, our solution supports federated authentication via standard protocols, inc…"
type textarea "Yes, our solution supports provisioning user entitlements and user group member…"
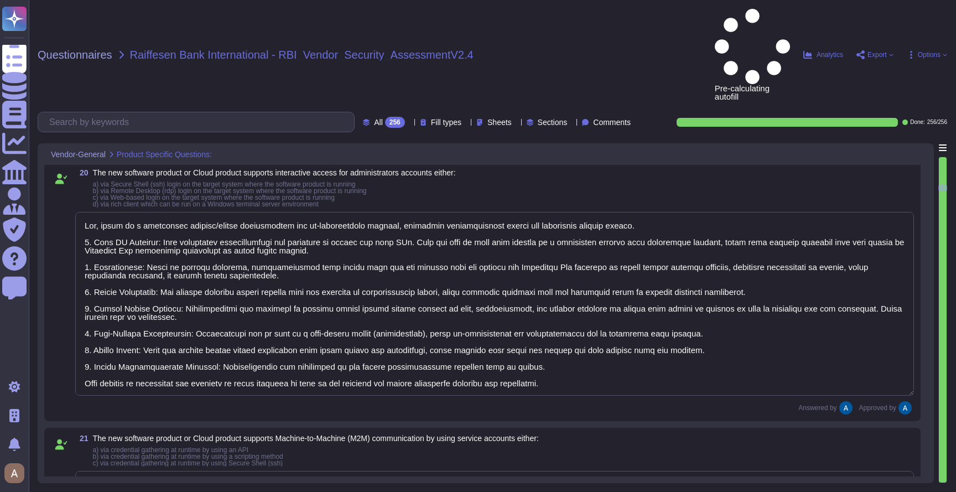
type textarea "Yes, there is a documented account/access provisioning and de-provisioning proc…"
type textarea "Only in case of API integrations, which to my knowledge is not part of the our …"
type textarea "We have our own alerting system in place, which alerts us if it detects anythin…"
type textarea "SOC 2 Type II"
type textarea "Yes, all customer data stored in the solution, including databases, is encrypte…"
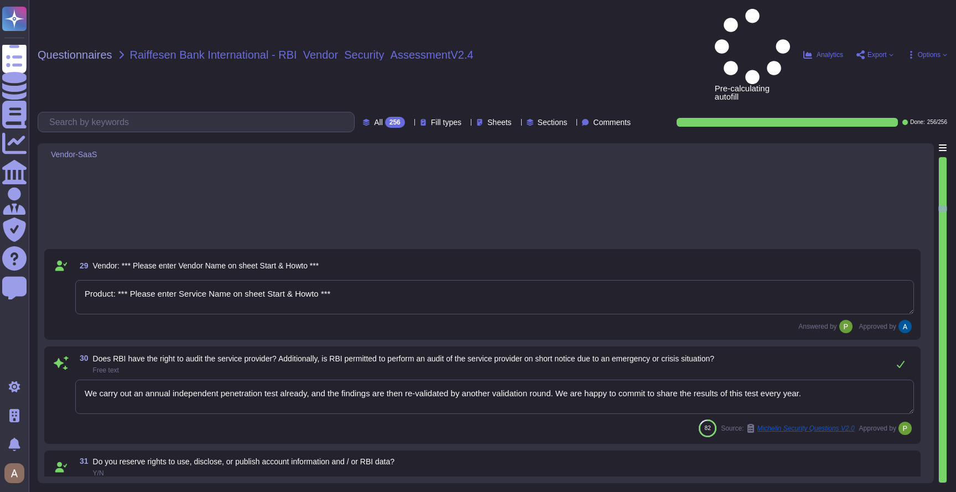
type textarea "We carry out an annual independent penetration test already, and the findings a…"
type textarea "Read more about how we use personal data in regards to third parties in our pri…"
type textarea "Yes, please see our Terms and Services: [URL][DOMAIN_NAME]"
type textarea "No, read more abut how we use personal data in regards to third parties in our …"
type textarea "Colossyan cloud service provider is AWS. Our data centers are located in [GEOGR…"
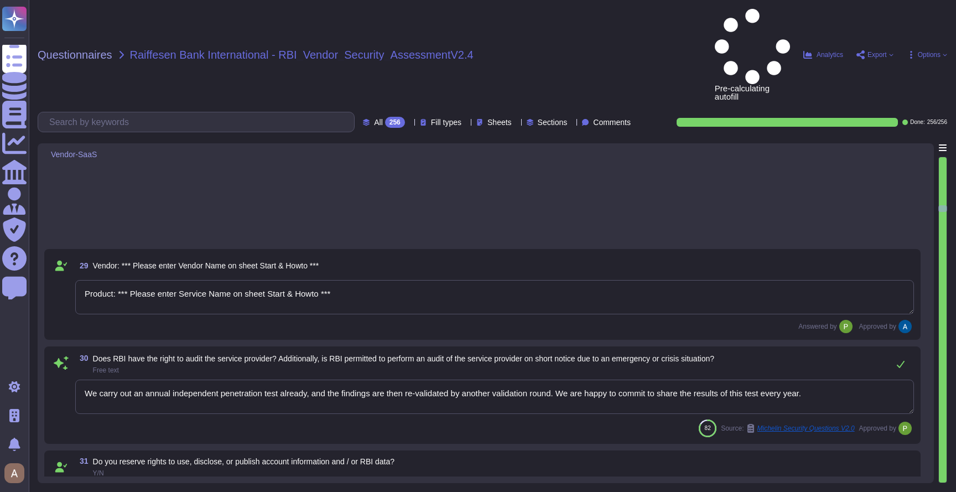
type textarea "Lor ipsumdol sitamet consectet adipisc eli sedd ei temporinc utlabor etdolor m …"
type textarea "We have three different environments: development, staging, and production. The…"
type textarea "All customer data stored in the solution, including databases, is encrypted at …"
type textarea "Yes, the data is encrypted in transit using TLS 1.3. The encryption level is AE…"
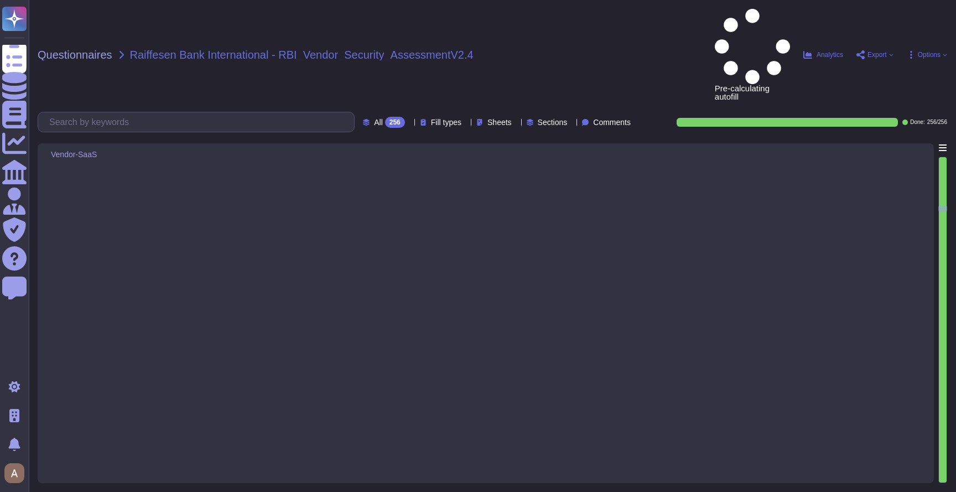
scroll to position [4659, 0]
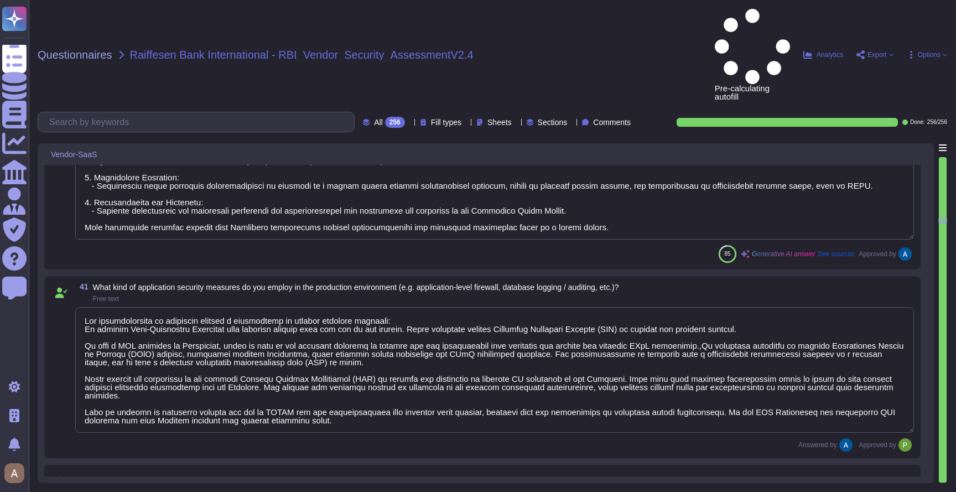
type textarea "We conduct vulnerability scans on public-facing systems in the production envir…"
type textarea "Colossyan employs a comprehensive vulnerability management process that include…"
type textarea "Our infrastructure is protected through a combination of several security measu…"
type textarea "Lor ipsumdol sitamet consectet adipisc eli sedd ei temporinc utlabor etdolor m …"
type textarea "Yes"
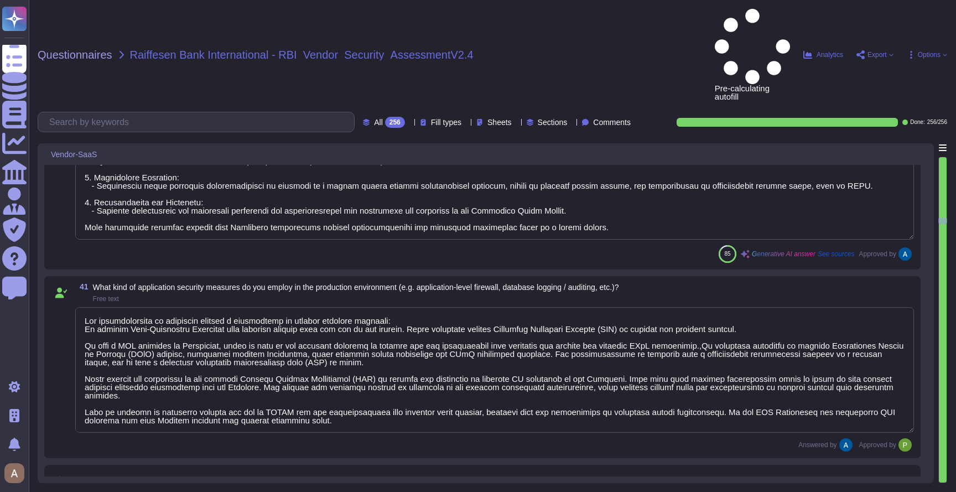
type textarea "Customers receive dedicated customer support available from 1 AM until 2 PM PST…"
click at [924, 51] on span "Options" at bounding box center [929, 54] width 23 height 7
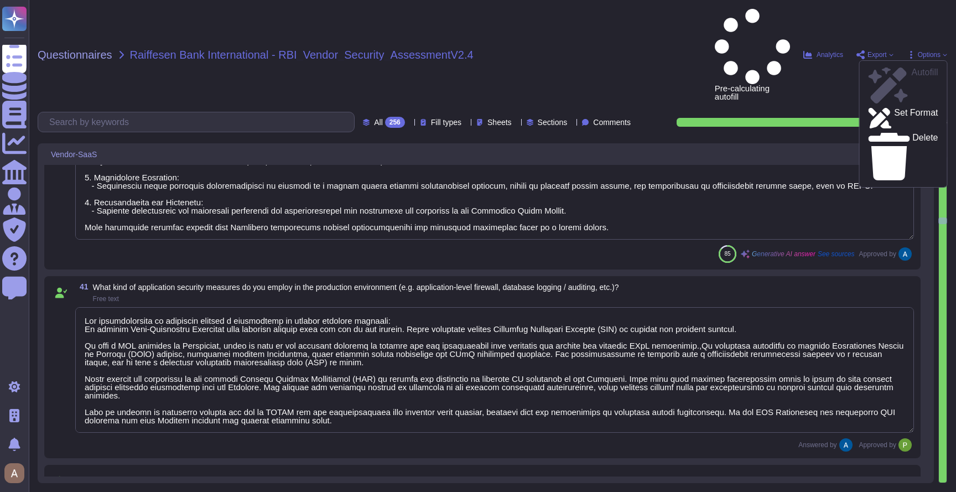
click at [628, 150] on textarea at bounding box center [494, 110] width 839 height 258
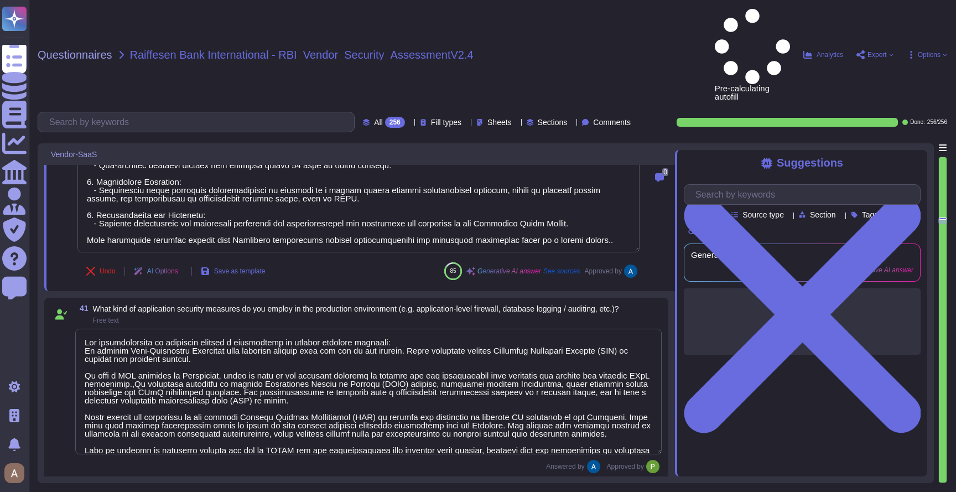
click at [648, 173] on div "0" at bounding box center [659, 120] width 31 height 330
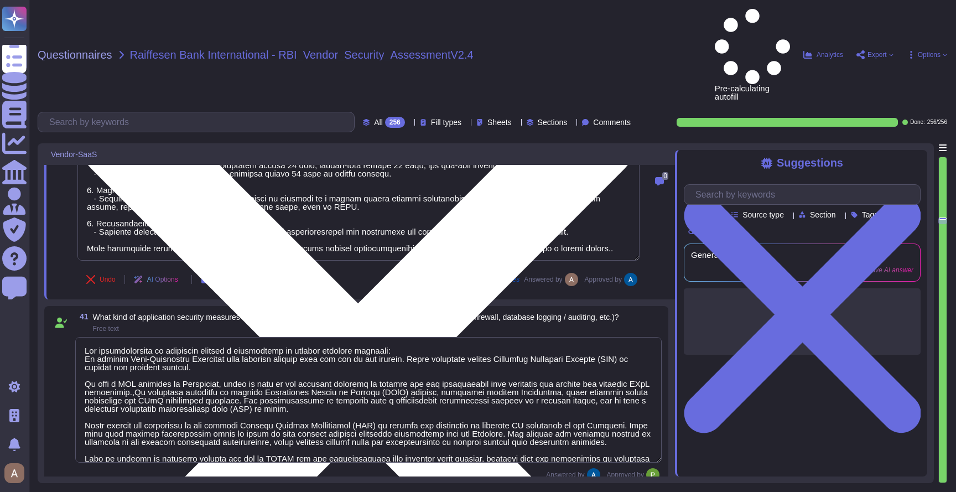
click at [601, 164] on textarea at bounding box center [358, 127] width 562 height 267
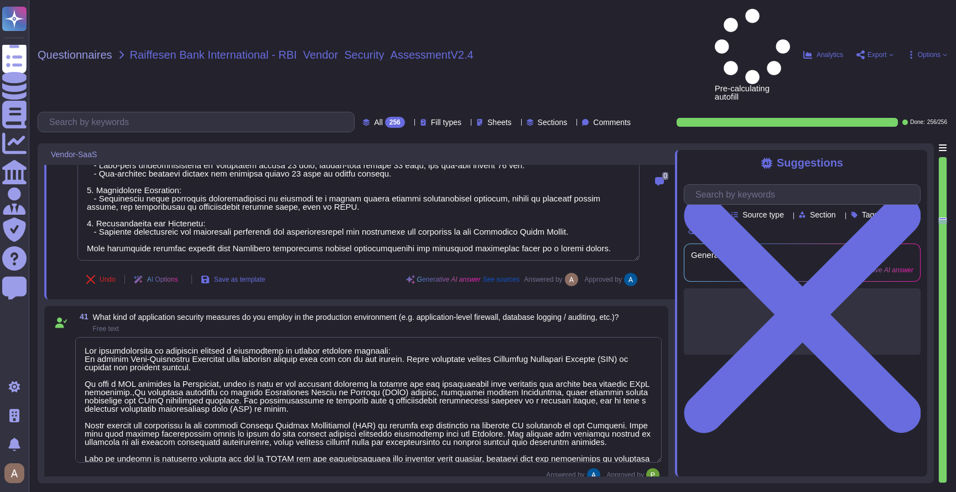
type textarea "Colossyan employs a comprehensive vulnerability management process that include…"
click at [660, 152] on div "0" at bounding box center [659, 124] width 31 height 338
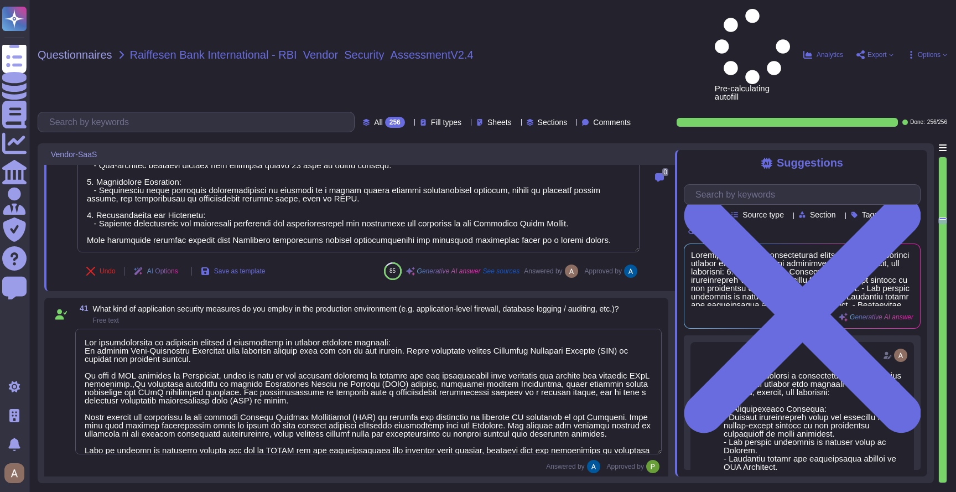
click at [863, 50] on span "Export" at bounding box center [874, 54] width 37 height 9
click at [869, 107] on icon at bounding box center [880, 123] width 28 height 32
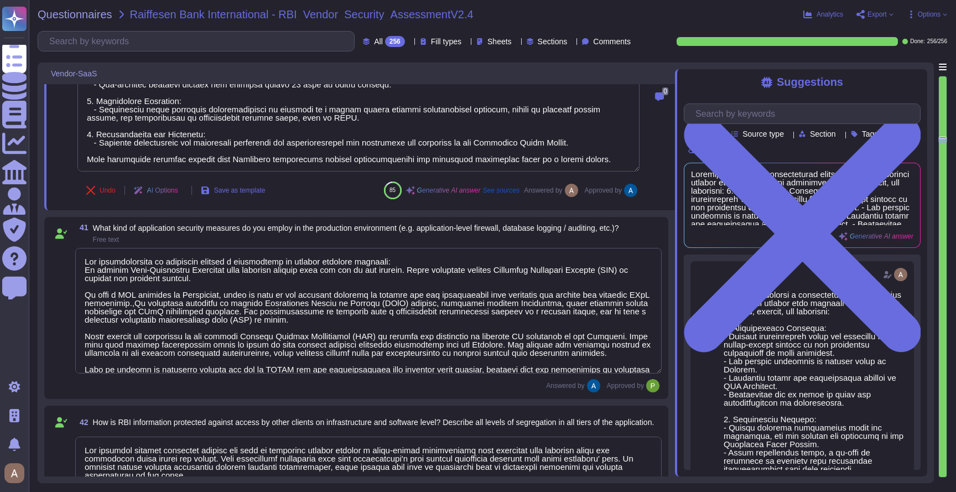
click at [928, 12] on span "Options" at bounding box center [929, 14] width 23 height 7
